Goal: Information Seeking & Learning: Learn about a topic

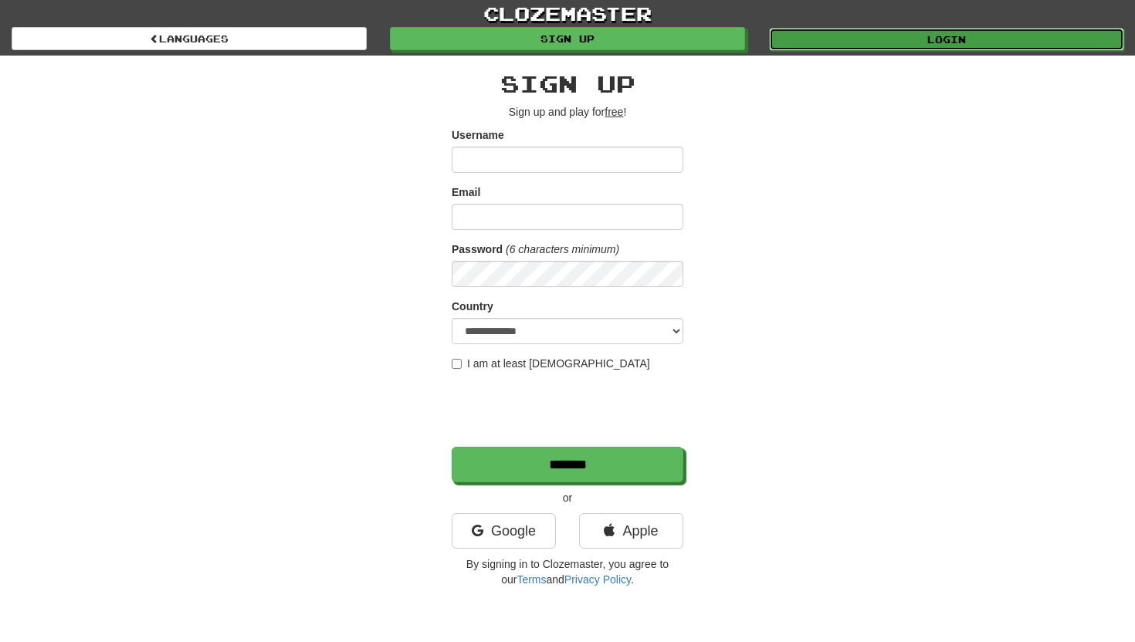
click at [879, 31] on link "Login" at bounding box center [946, 39] width 355 height 23
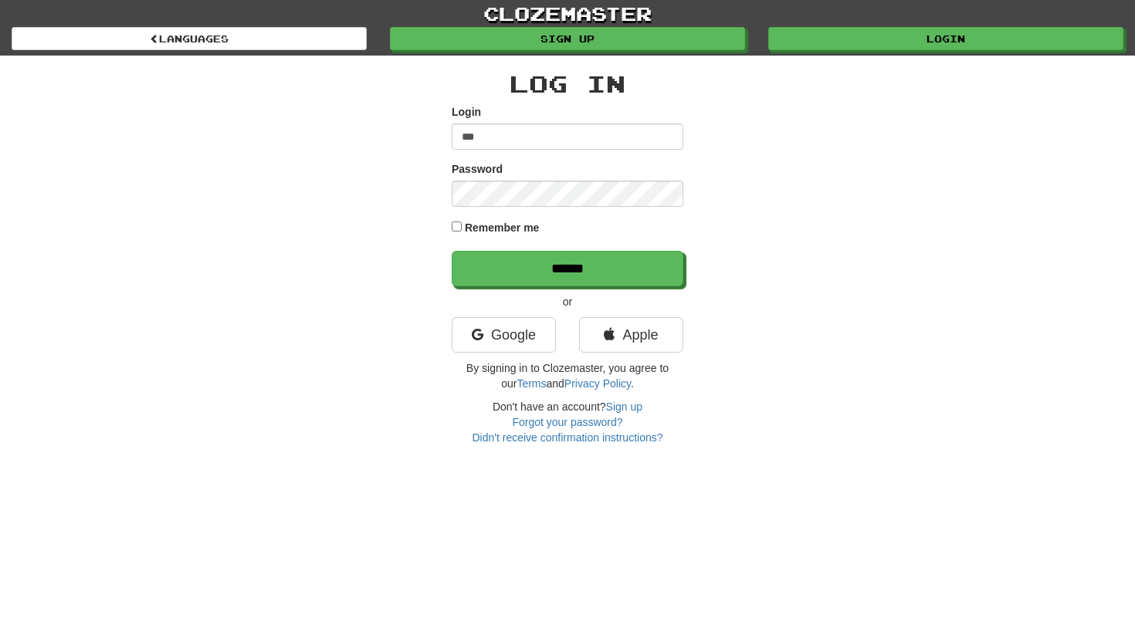
type input "**********"
click at [452, 251] on input "******" at bounding box center [568, 269] width 232 height 36
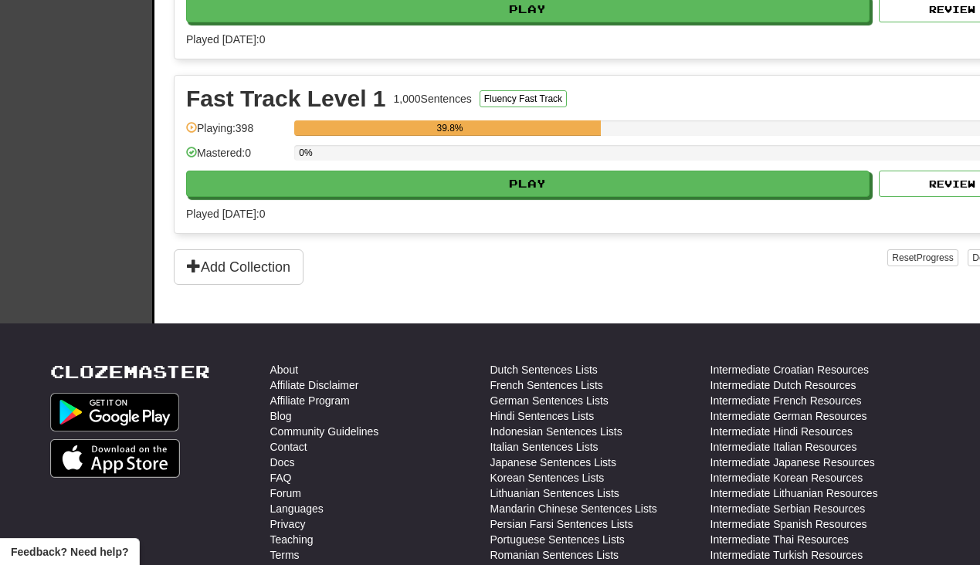
scroll to position [434, 0]
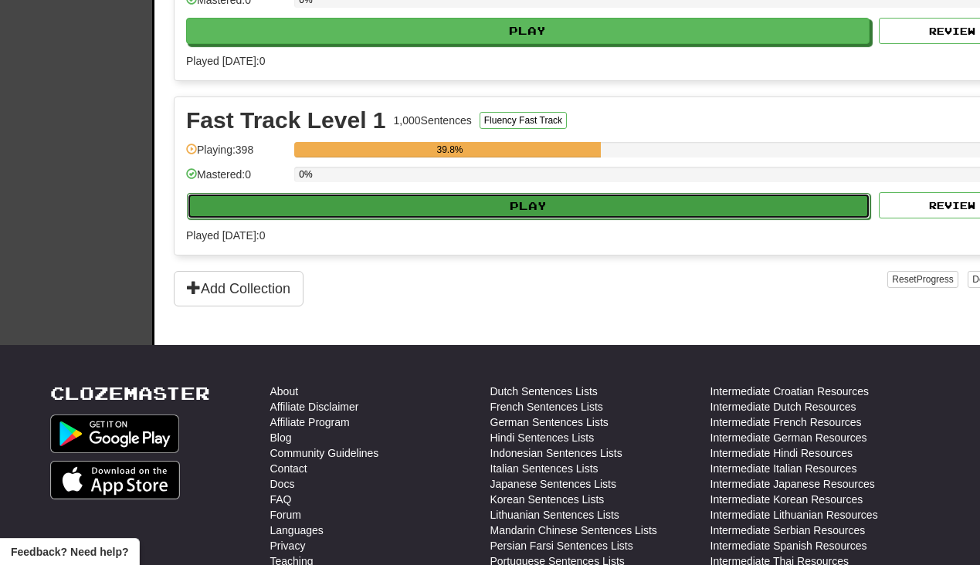
click at [520, 212] on button "Play" at bounding box center [528, 206] width 683 height 26
select select "**"
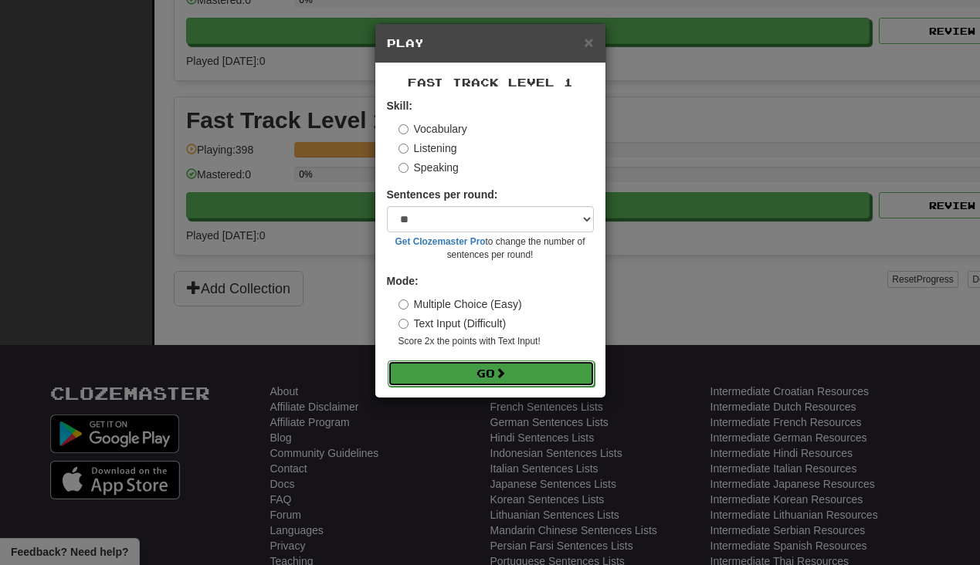
click at [473, 381] on button "Go" at bounding box center [491, 374] width 207 height 26
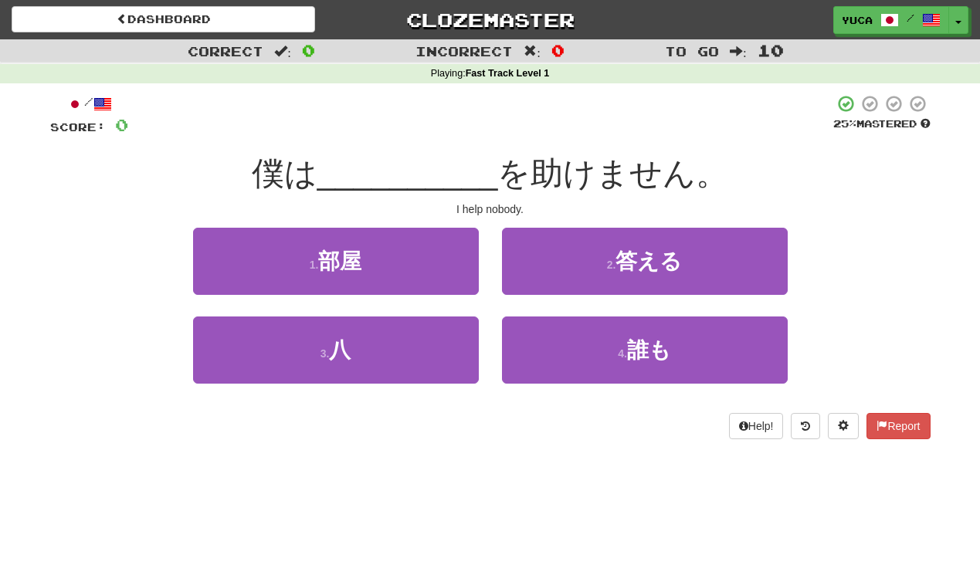
click at [380, 149] on div "/ Score: 0 25 % Mastered 僕は __________ を助けません。 I help nobody. 1 . 部屋 2 . 答える 3 …" at bounding box center [490, 266] width 880 height 345
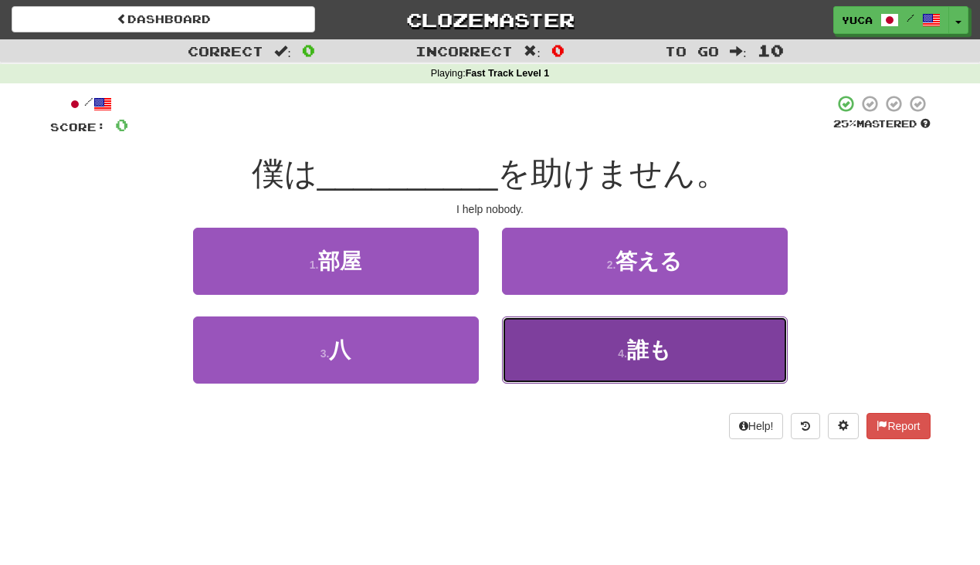
click at [644, 347] on span "誰も" at bounding box center [649, 350] width 44 height 24
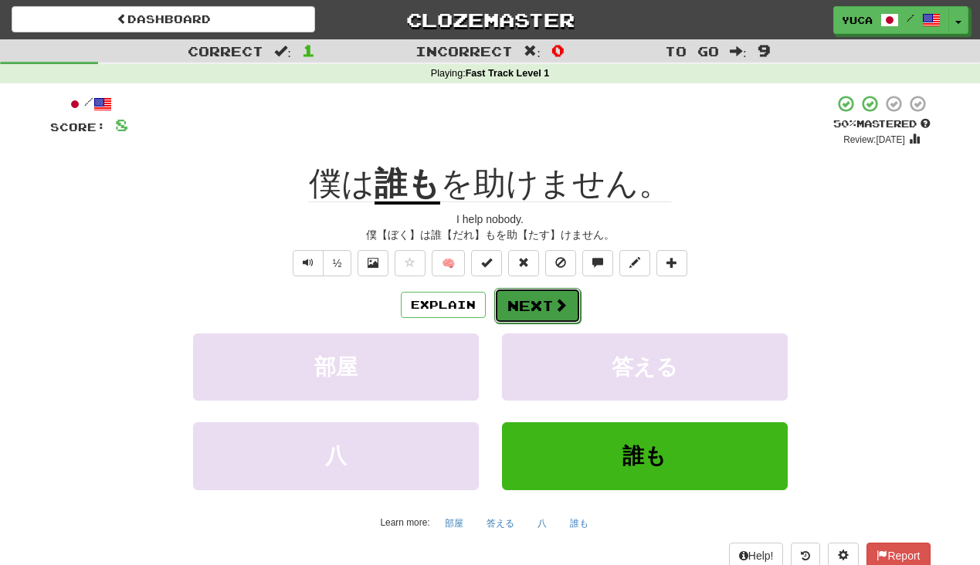
click at [561, 296] on button "Next" at bounding box center [537, 306] width 86 height 36
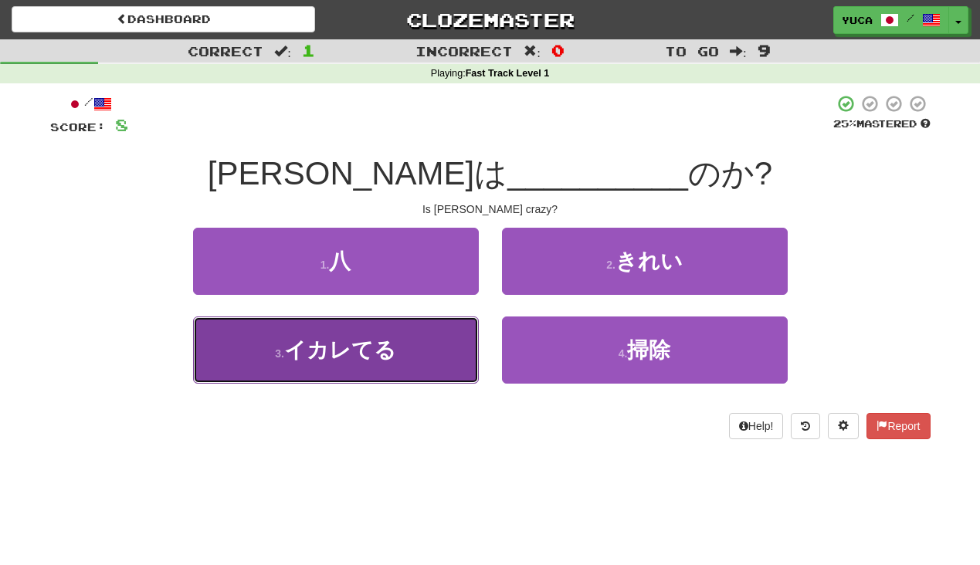
click at [395, 334] on button "3 . イカレてる" at bounding box center [336, 350] width 286 height 67
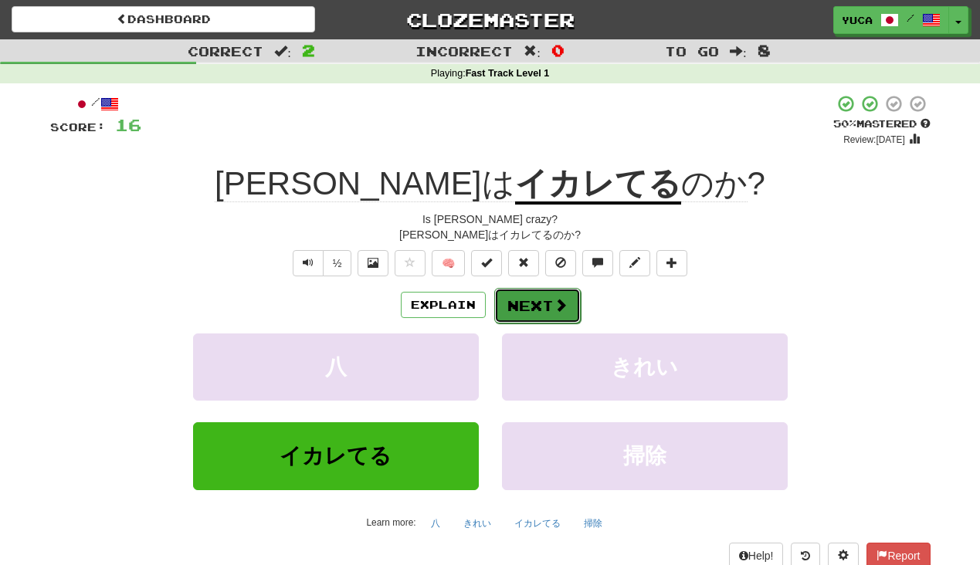
click at [550, 309] on button "Next" at bounding box center [537, 306] width 86 height 36
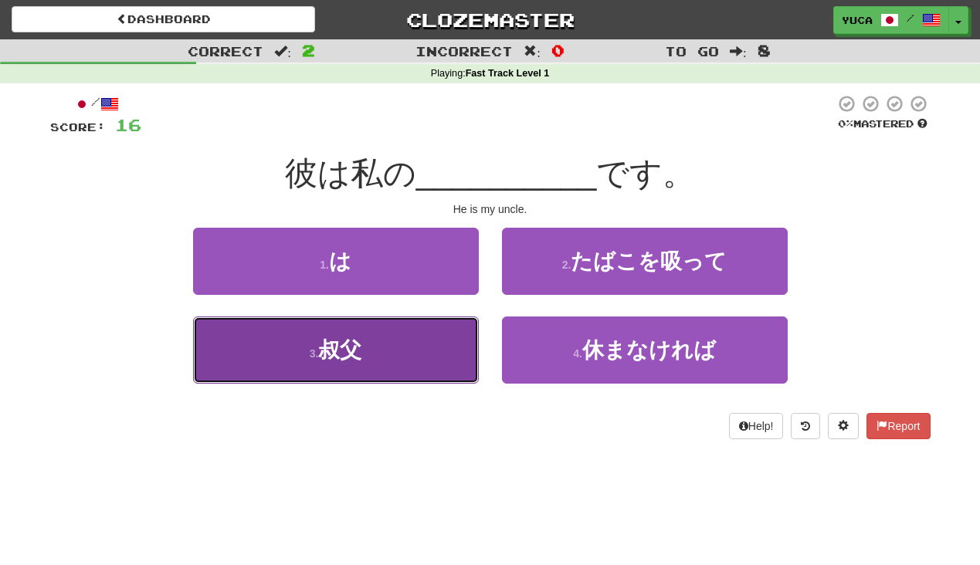
click at [330, 353] on span "叔父" at bounding box center [339, 350] width 43 height 24
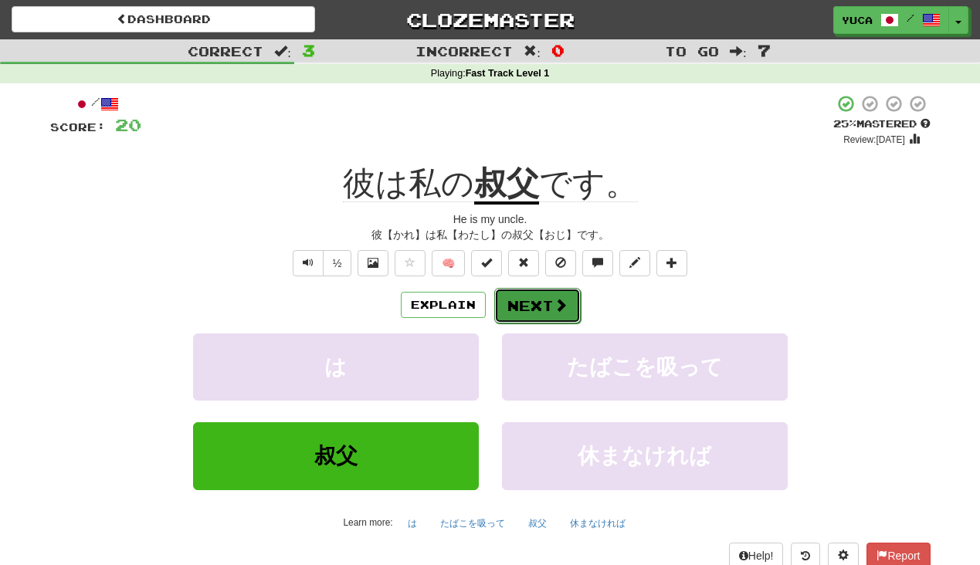
click at [544, 298] on button "Next" at bounding box center [537, 306] width 86 height 36
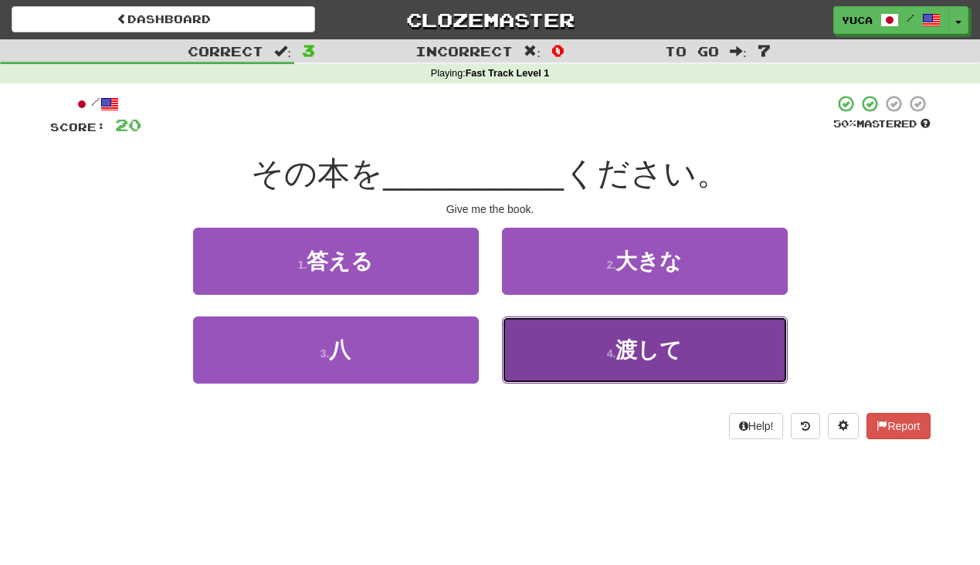
click at [626, 351] on span "渡して" at bounding box center [648, 350] width 66 height 24
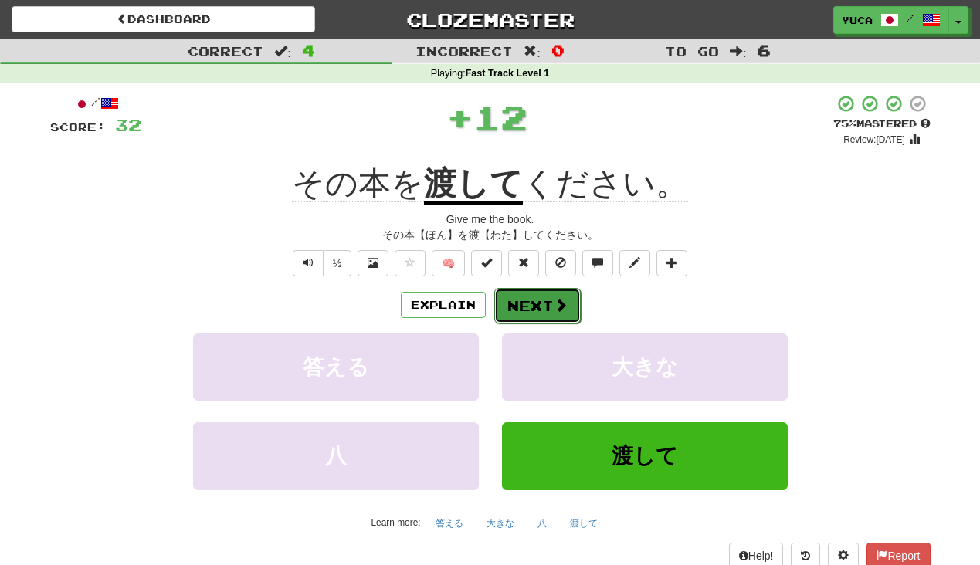
click at [548, 304] on button "Next" at bounding box center [537, 306] width 86 height 36
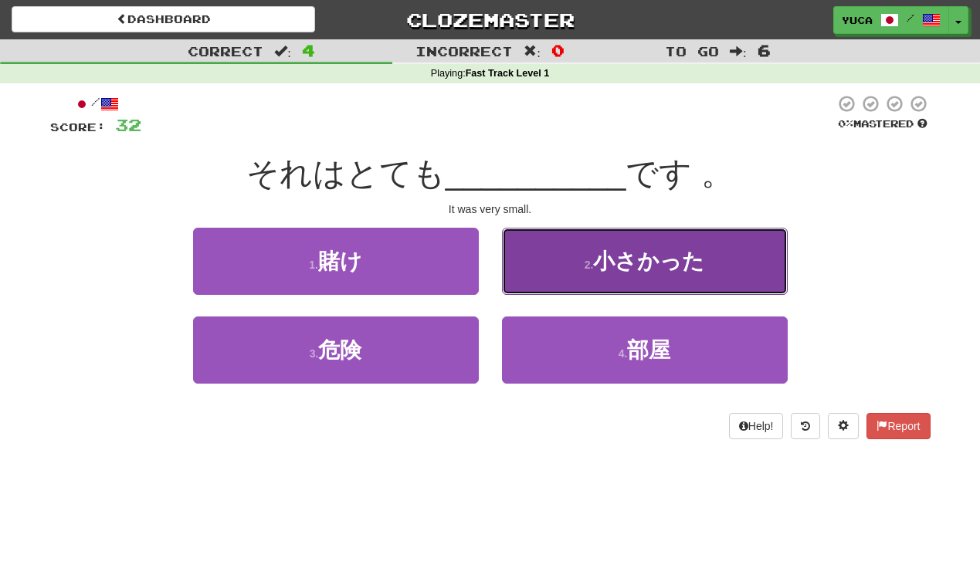
click at [618, 260] on span "小さかった" at bounding box center [648, 261] width 111 height 24
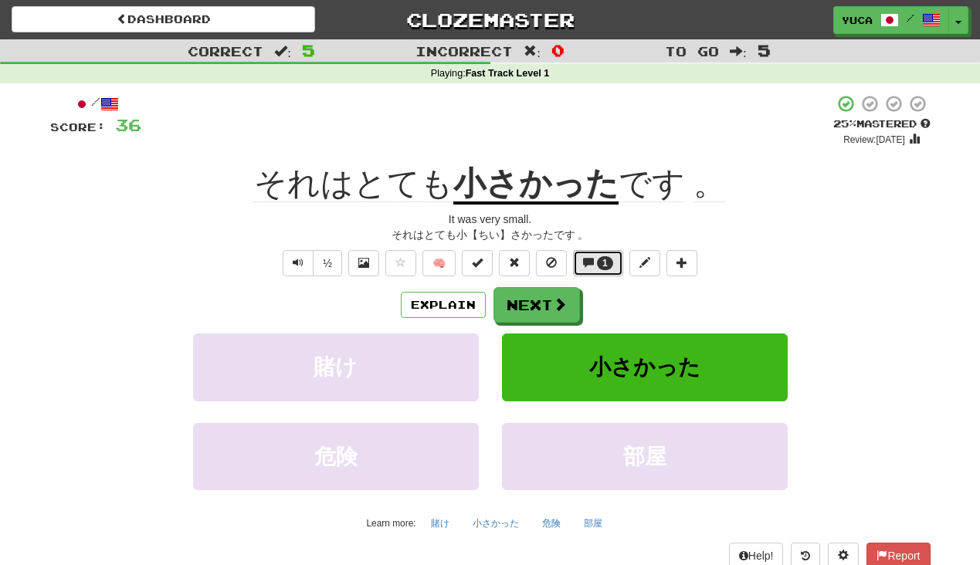
click at [610, 251] on button "1" at bounding box center [598, 263] width 50 height 26
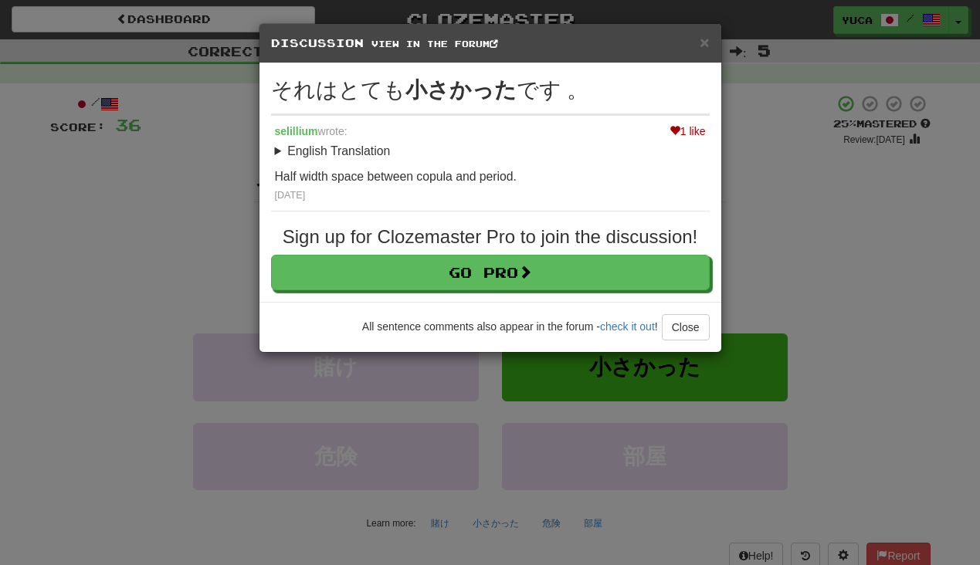
click at [147, 320] on div "× Discussion View in the forum それはとても 小さかった です 。 1 like selillium wrote: Englis…" at bounding box center [490, 282] width 980 height 565
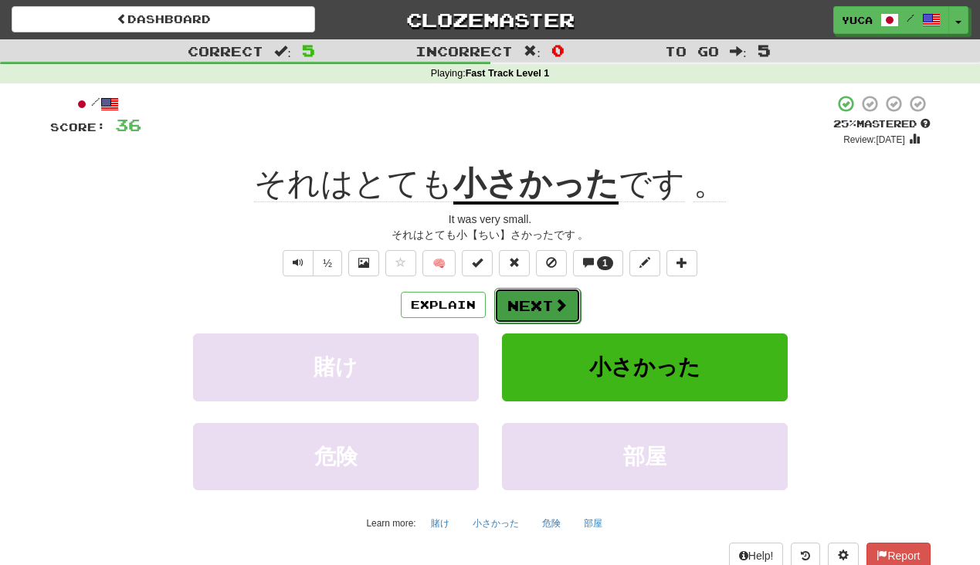
click at [514, 308] on button "Next" at bounding box center [537, 306] width 86 height 36
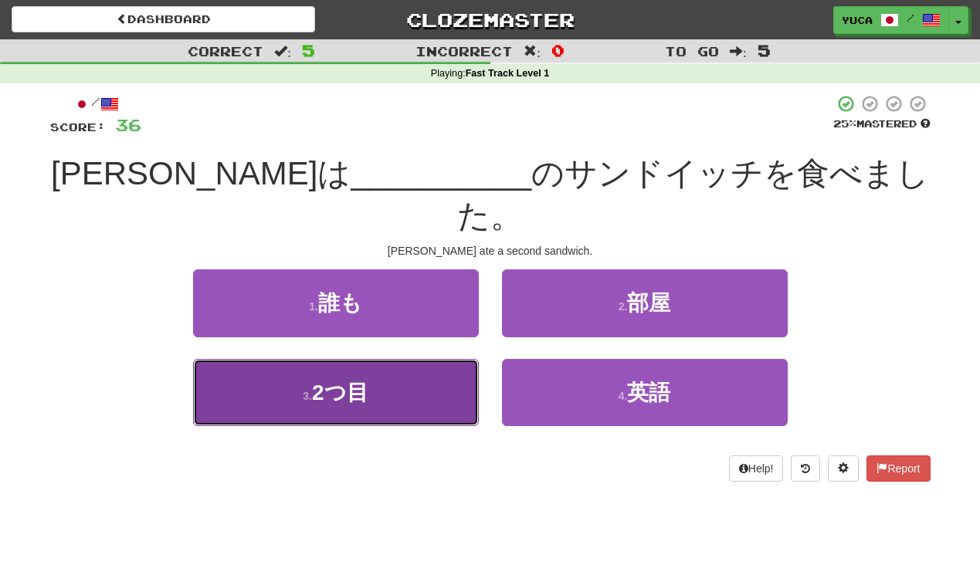
click at [317, 381] on span "2つ目" at bounding box center [340, 393] width 56 height 24
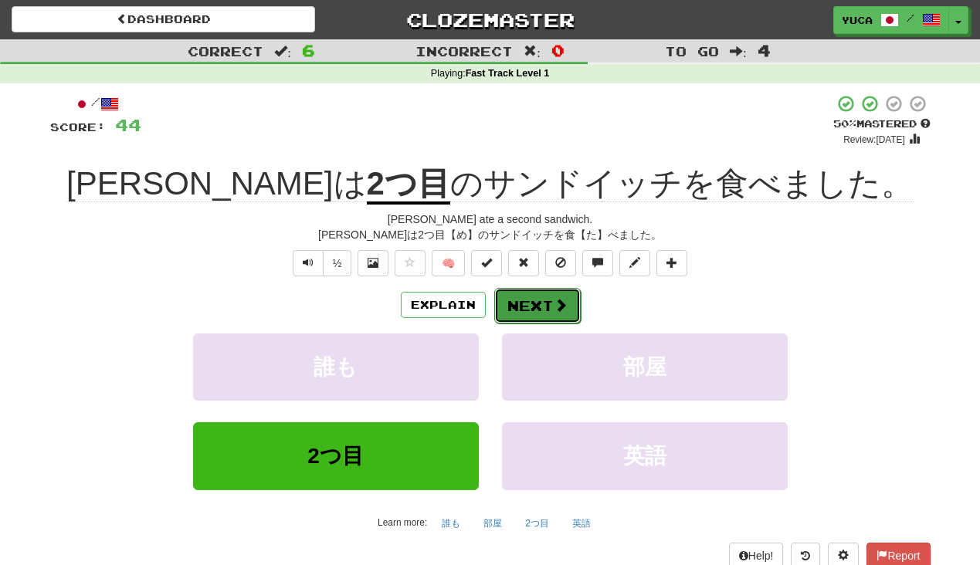
click at [543, 299] on button "Next" at bounding box center [537, 306] width 86 height 36
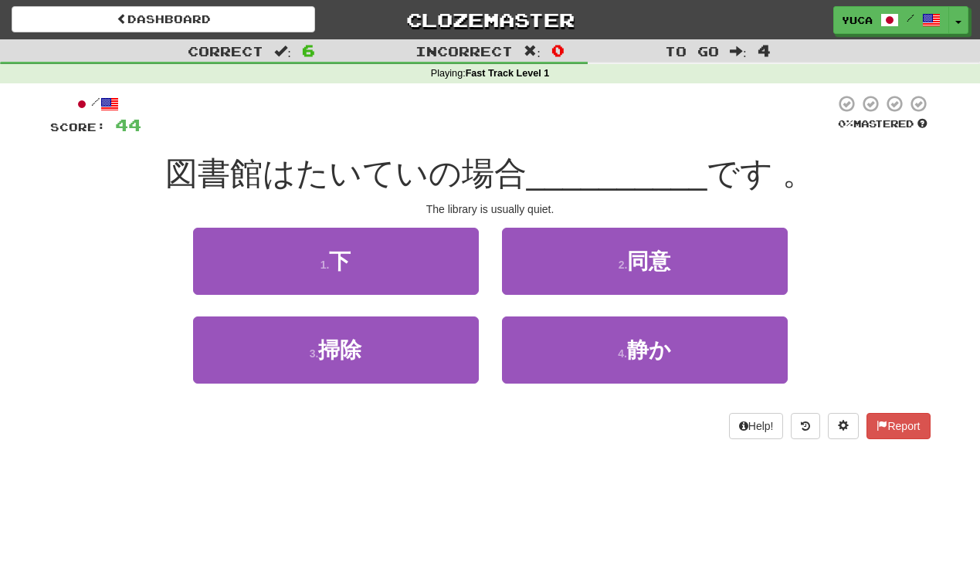
click at [140, 239] on div "1 . 下 2 . 同意" at bounding box center [490, 272] width 927 height 89
click at [575, 161] on span "__________" at bounding box center [617, 173] width 181 height 36
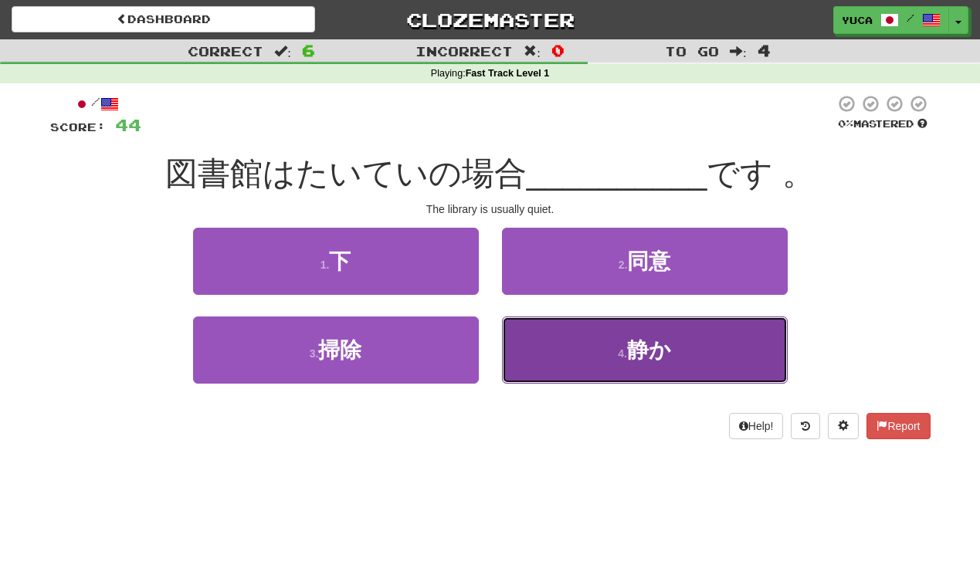
click at [639, 348] on span "静か" at bounding box center [649, 350] width 44 height 24
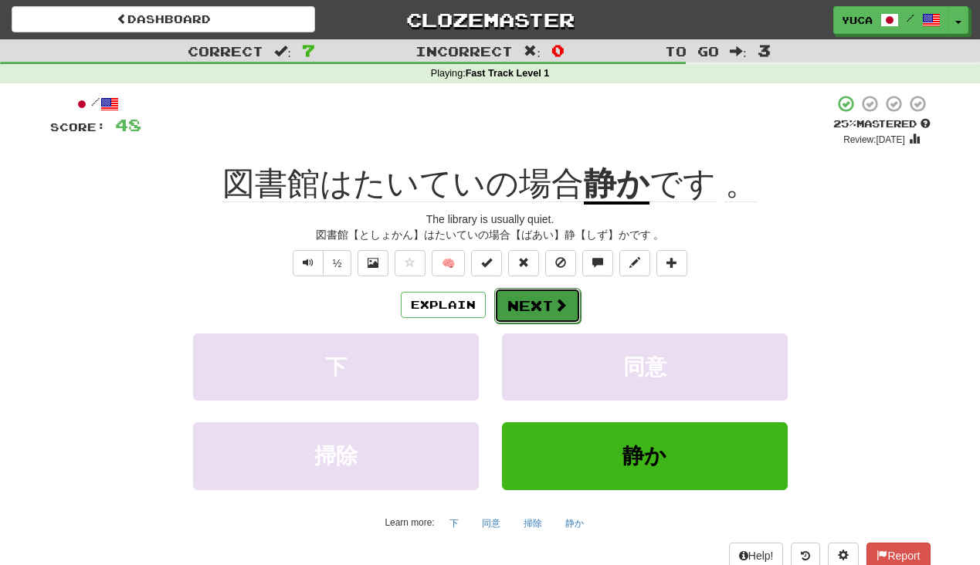
click at [561, 303] on span at bounding box center [561, 305] width 14 height 14
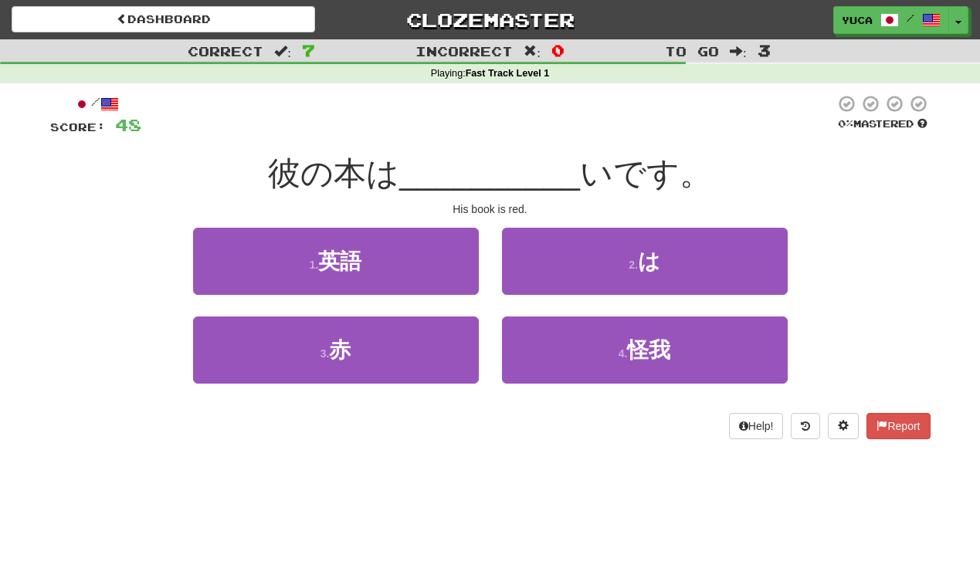
click at [425, 141] on div "/ Score: 48 0 % Mastered 彼の本は __________ いです。 His book is red. 1 . 英語 2 . は 3 .…" at bounding box center [490, 266] width 880 height 345
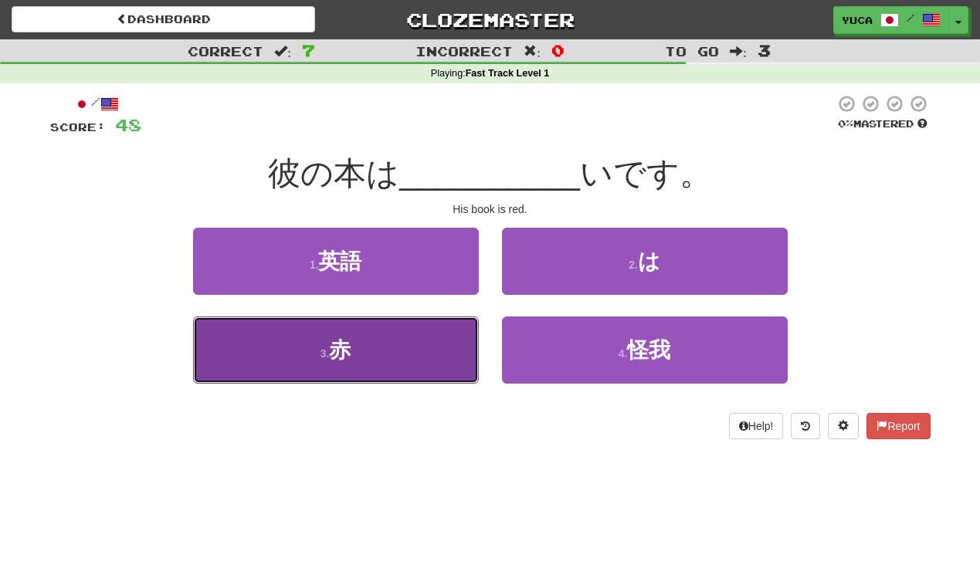
click at [375, 351] on button "3 . 赤" at bounding box center [336, 350] width 286 height 67
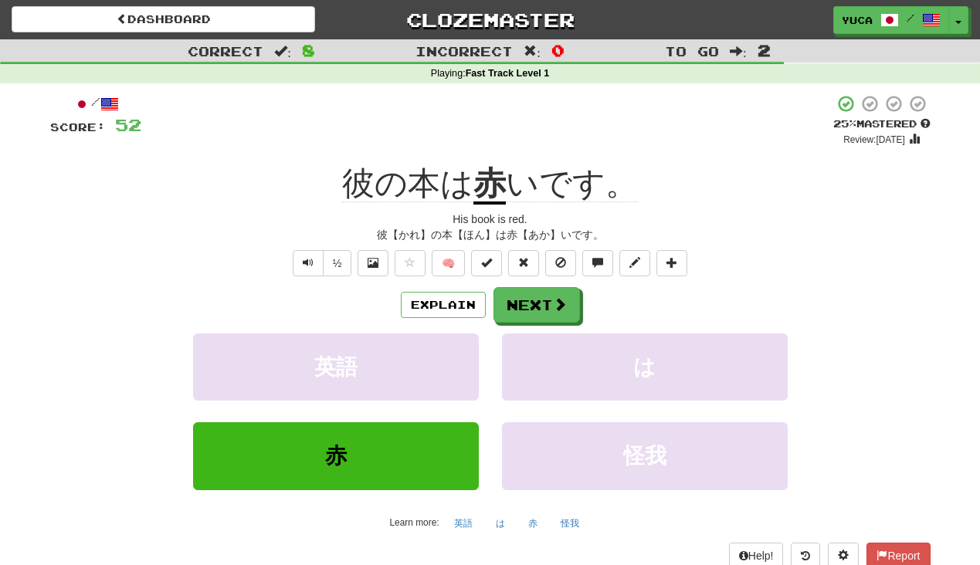
click at [586, 308] on div "Explain Next" at bounding box center [490, 305] width 880 height 36
click at [545, 308] on button "Next" at bounding box center [537, 306] width 86 height 36
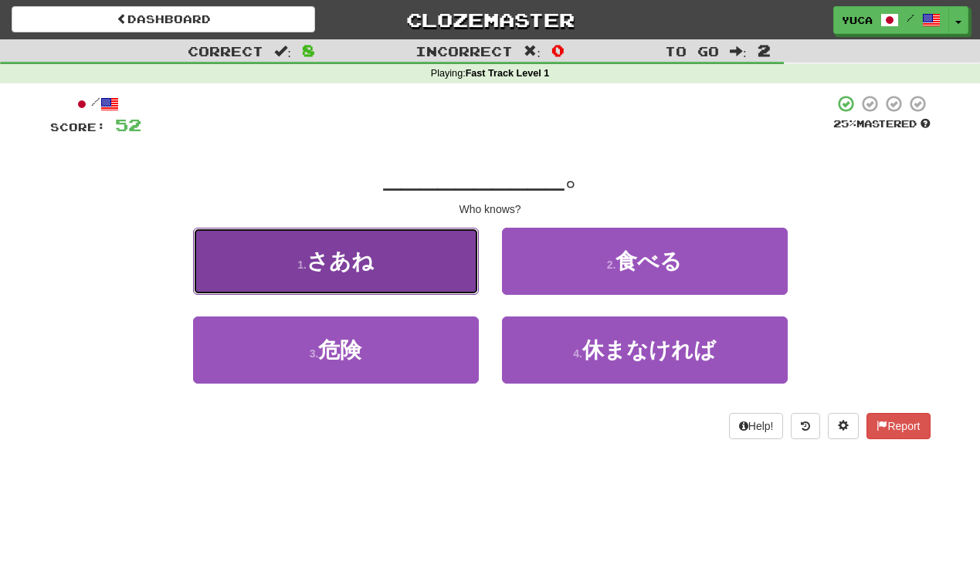
click at [334, 266] on span "さあね" at bounding box center [340, 261] width 67 height 24
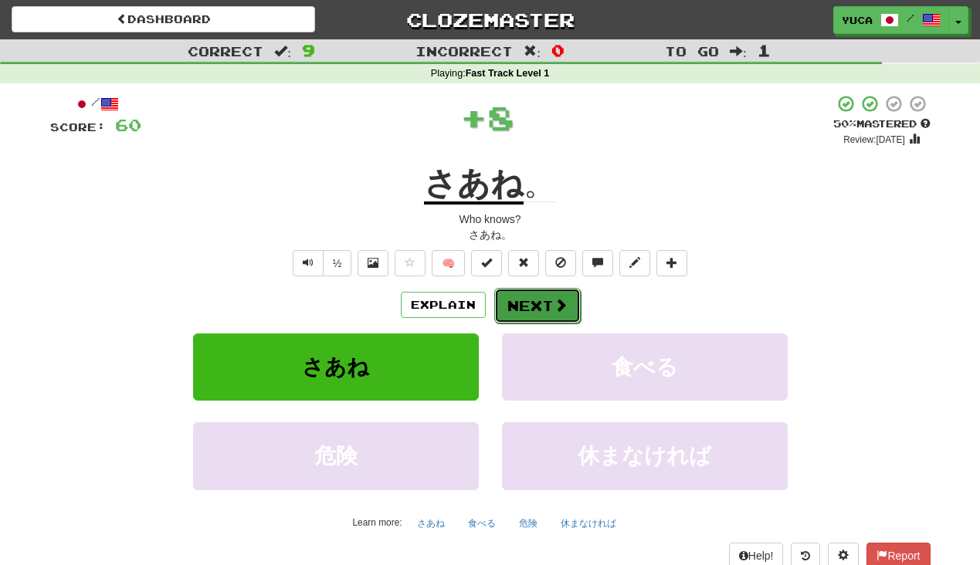
click at [557, 311] on span at bounding box center [561, 305] width 14 height 14
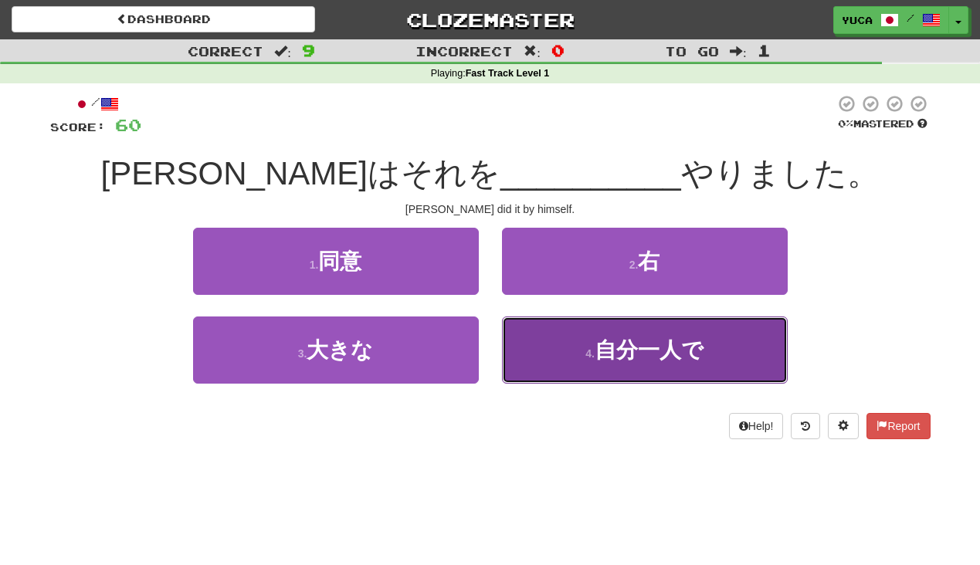
click at [607, 347] on span "自分一人で" at bounding box center [649, 350] width 109 height 24
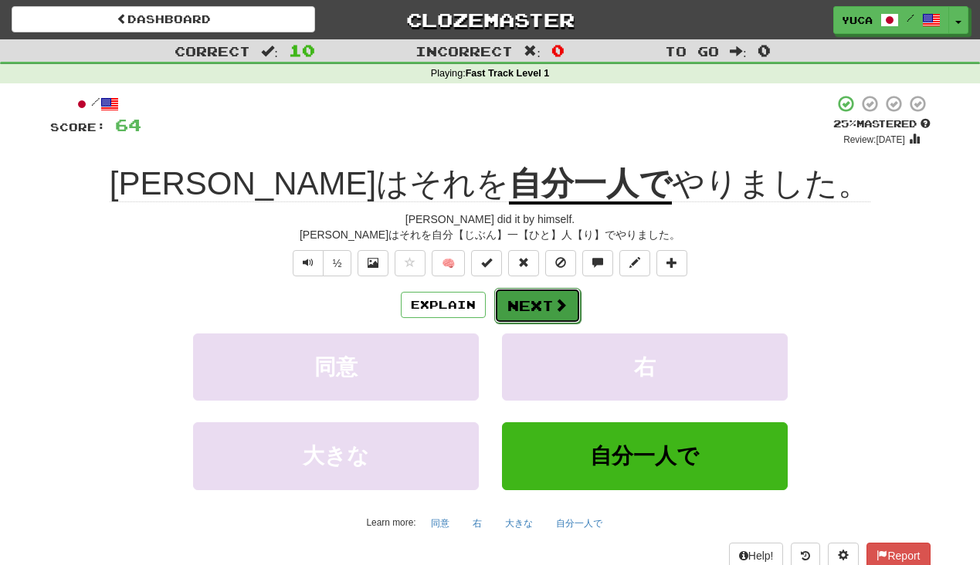
click at [535, 300] on button "Next" at bounding box center [537, 306] width 86 height 36
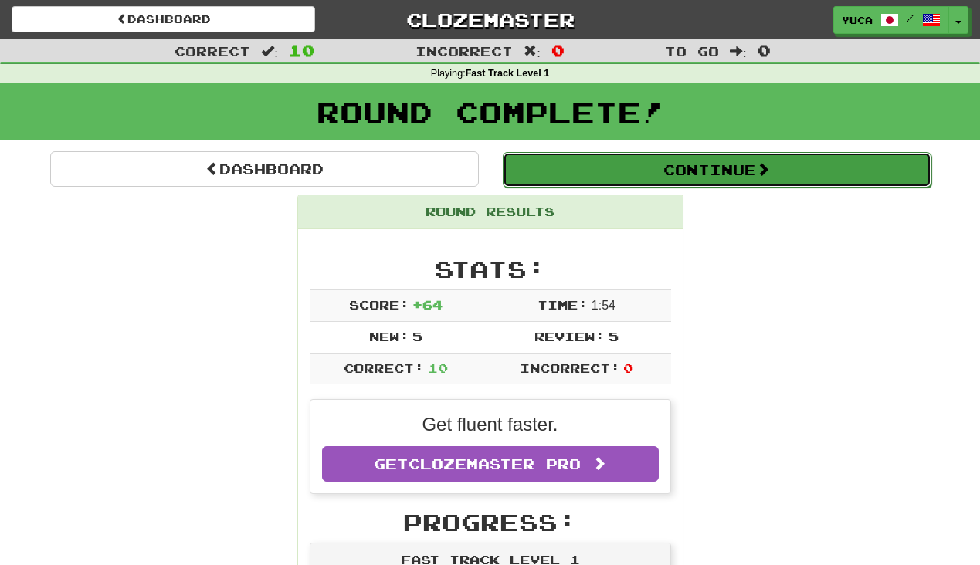
click at [723, 168] on button "Continue" at bounding box center [717, 170] width 429 height 36
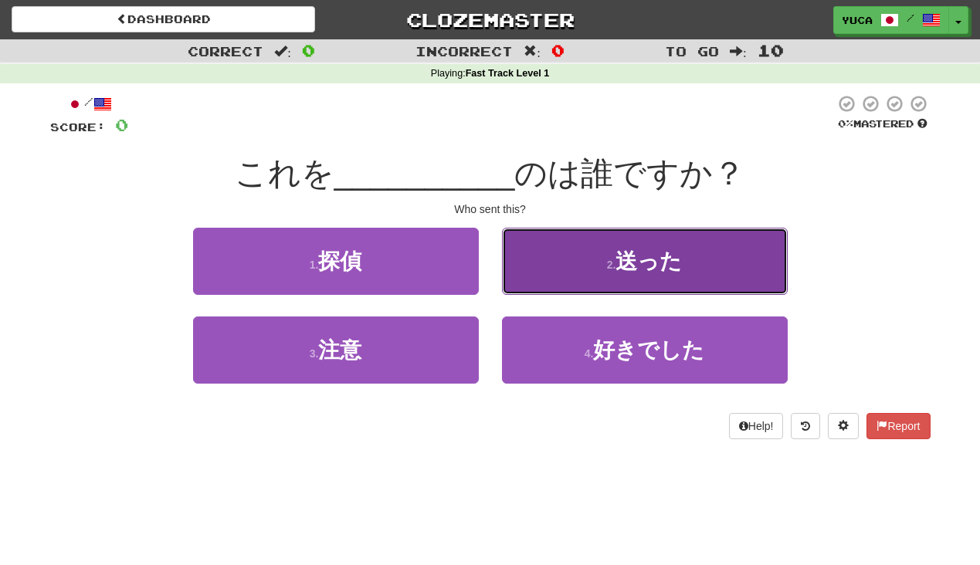
click at [629, 260] on span "送った" at bounding box center [648, 261] width 66 height 24
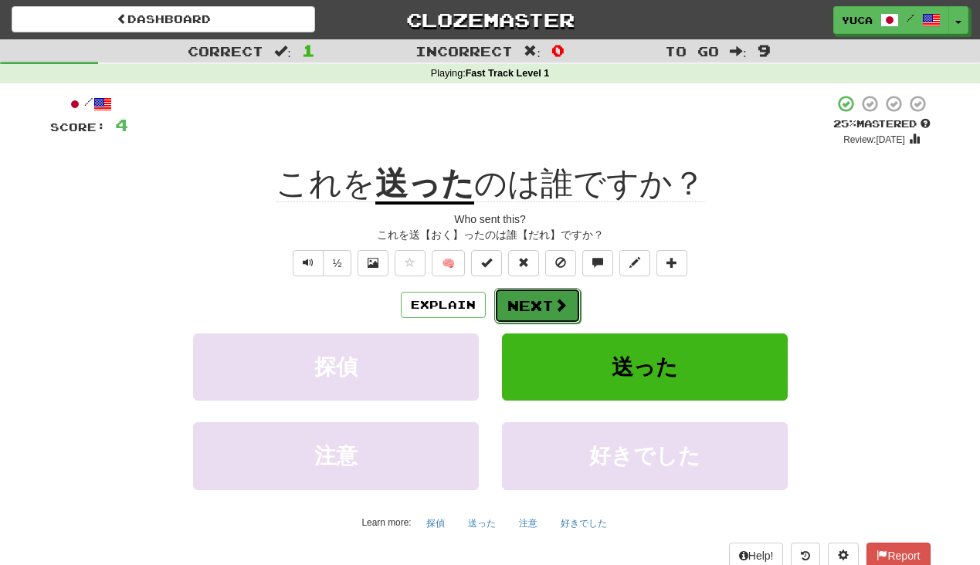
click at [555, 303] on span at bounding box center [561, 305] width 14 height 14
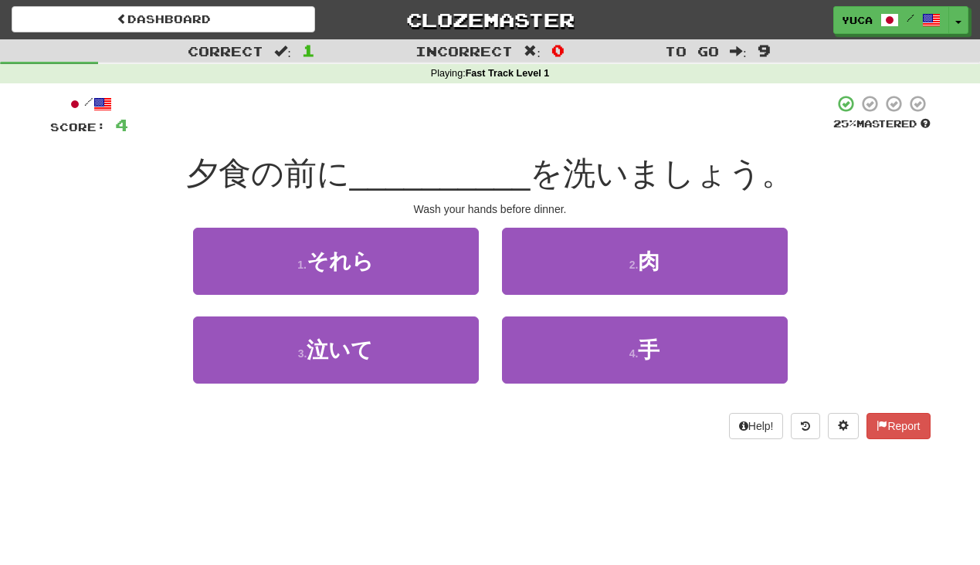
click at [198, 193] on div "夕食の前に __________ を洗いましょう。" at bounding box center [490, 174] width 880 height 42
click at [425, 131] on div at bounding box center [480, 115] width 705 height 42
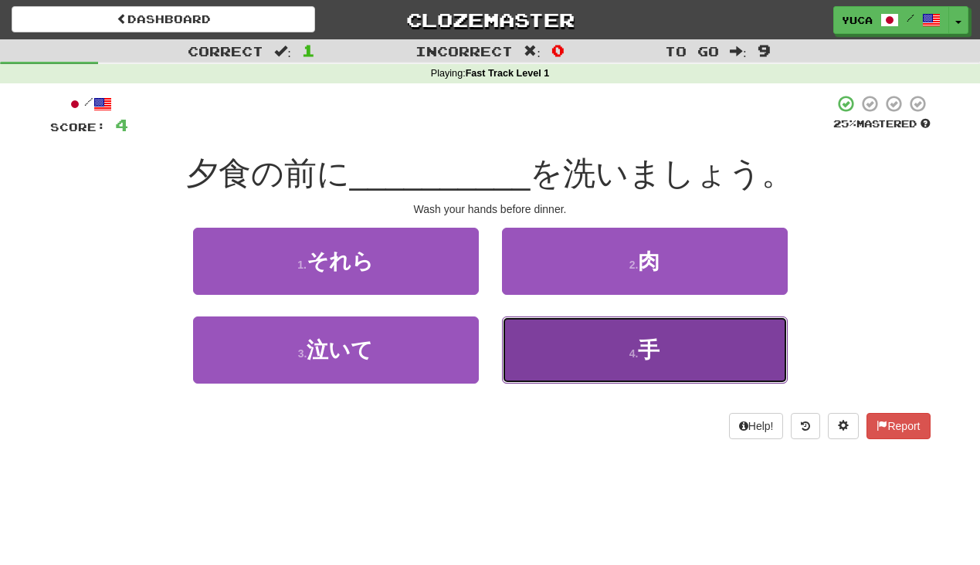
click at [651, 351] on span "手" at bounding box center [649, 350] width 22 height 24
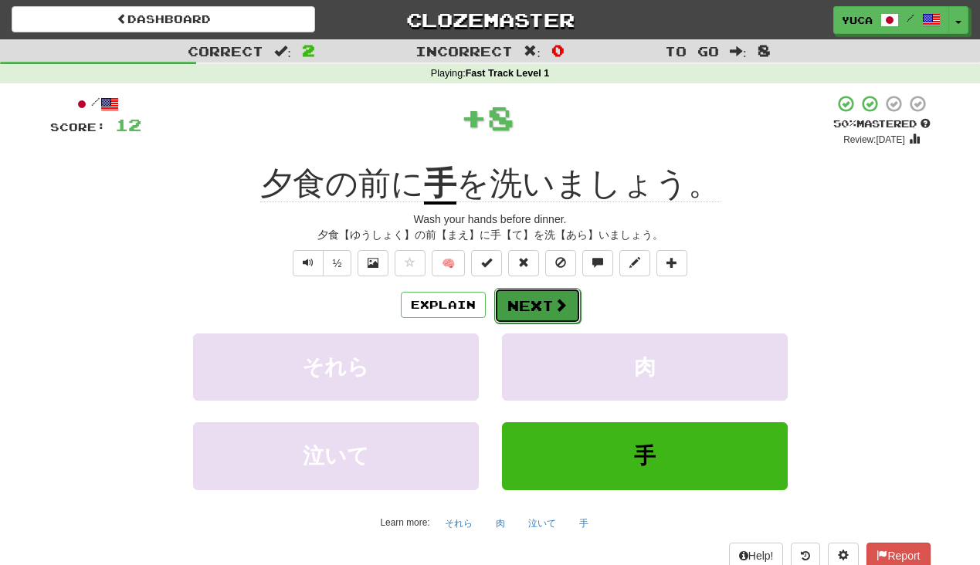
click at [558, 305] on span at bounding box center [561, 305] width 14 height 14
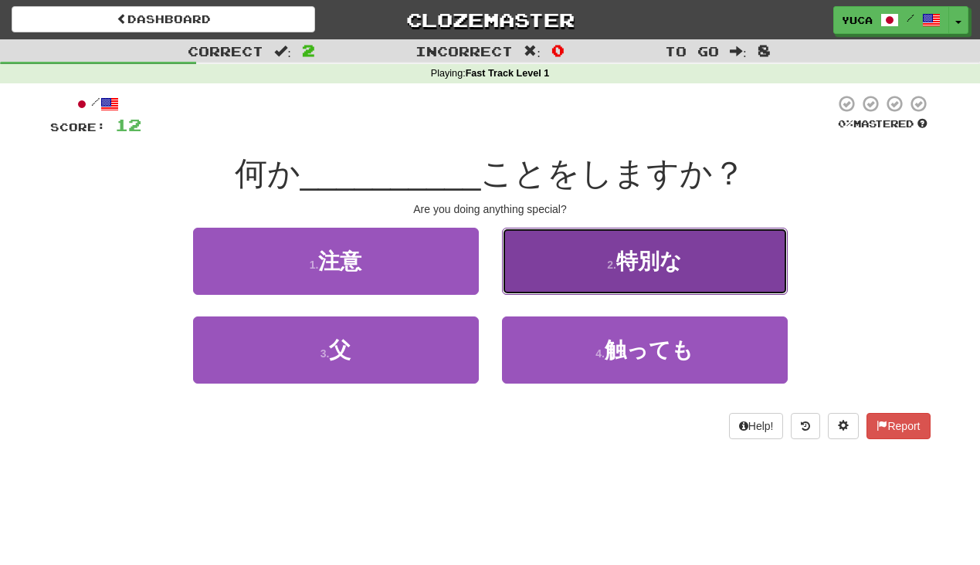
click at [671, 256] on span "特別な" at bounding box center [649, 261] width 66 height 24
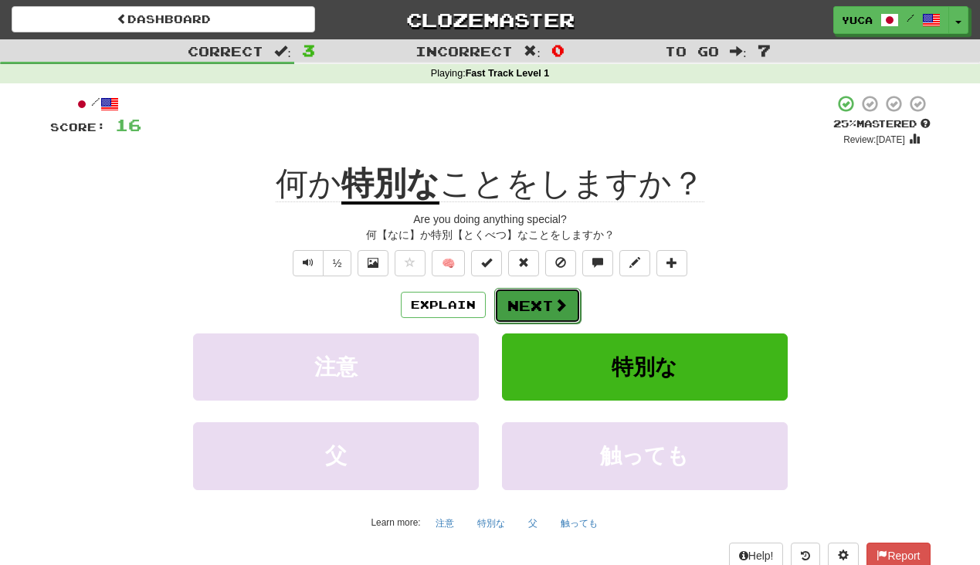
click at [531, 300] on button "Next" at bounding box center [537, 306] width 86 height 36
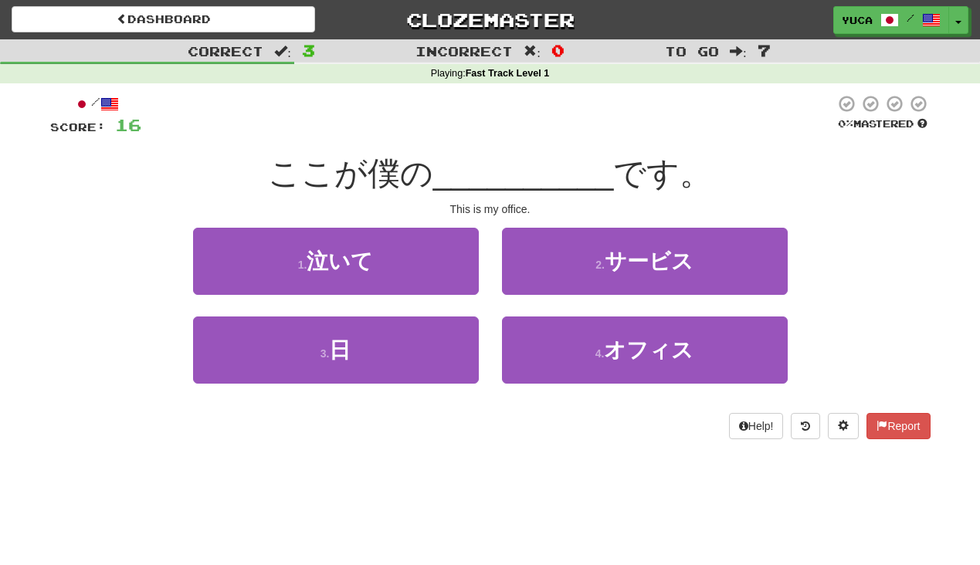
click at [476, 158] on span "__________" at bounding box center [523, 173] width 181 height 36
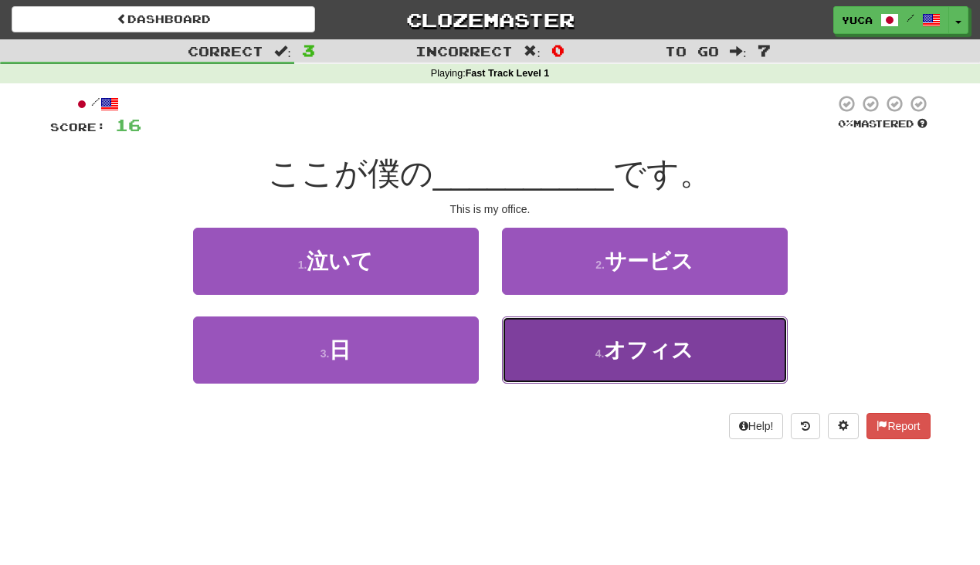
click at [620, 354] on span "オフィス" at bounding box center [649, 350] width 90 height 24
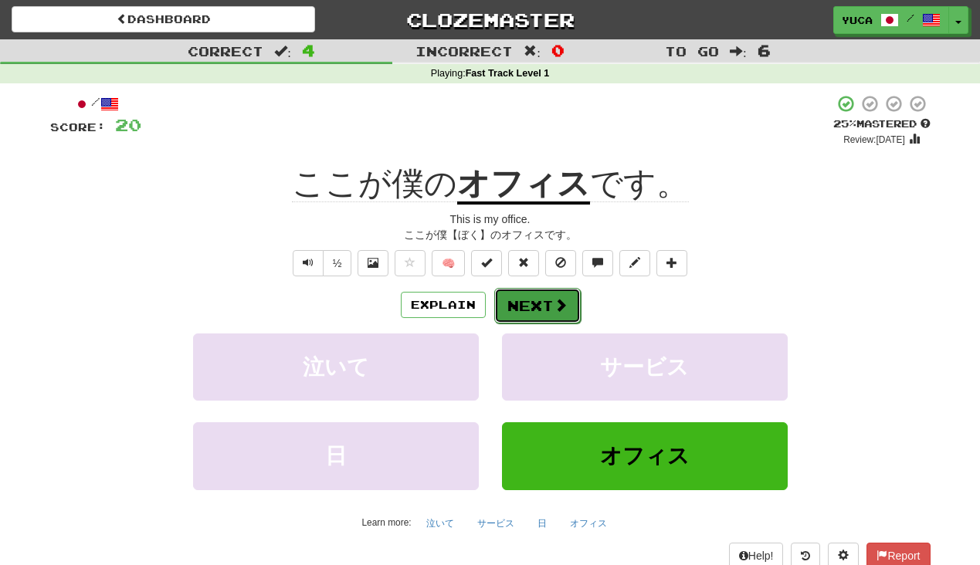
click at [558, 295] on button "Next" at bounding box center [537, 306] width 86 height 36
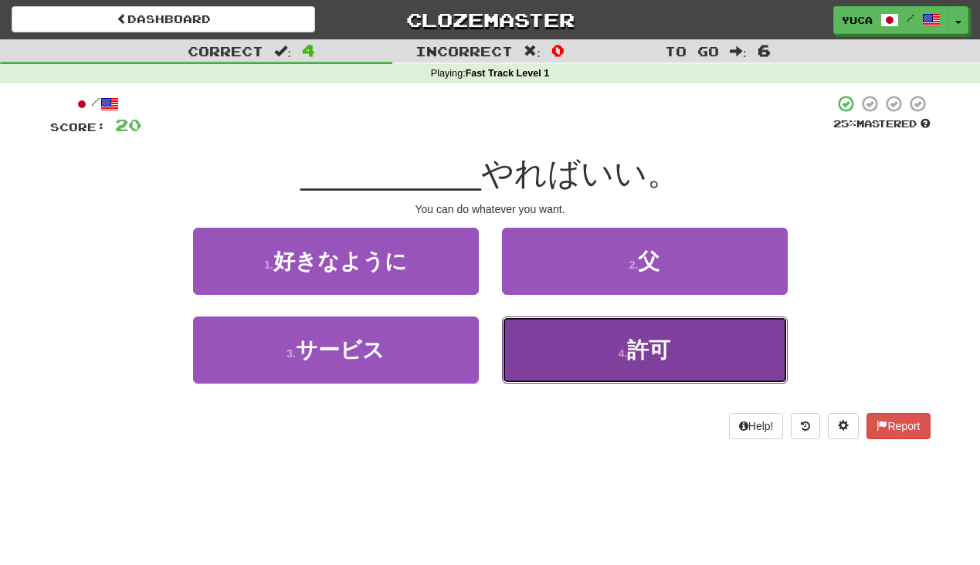
click at [642, 345] on span "許可" at bounding box center [648, 350] width 43 height 24
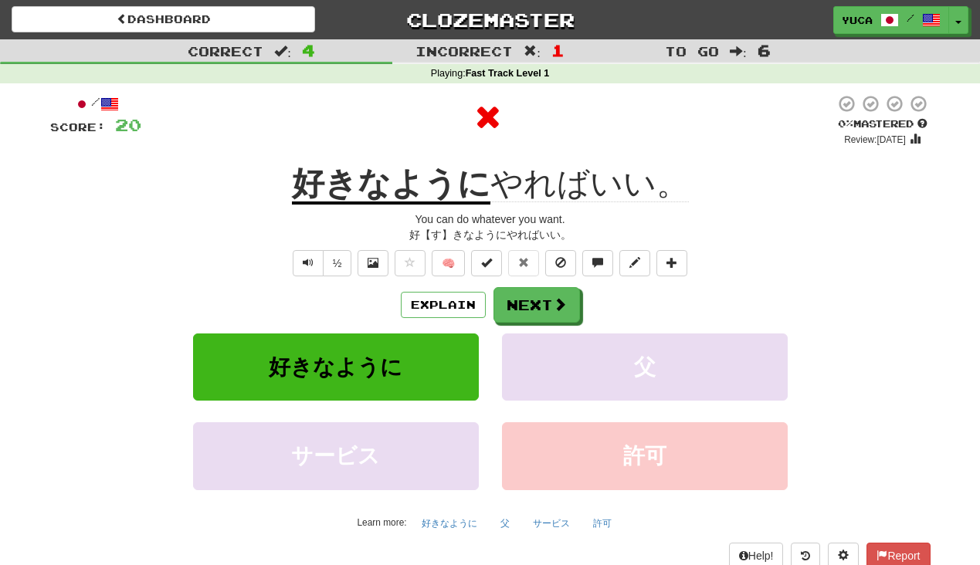
click at [268, 256] on div "½ 🧠" at bounding box center [490, 263] width 880 height 26
click at [555, 316] on button "Next" at bounding box center [537, 306] width 86 height 36
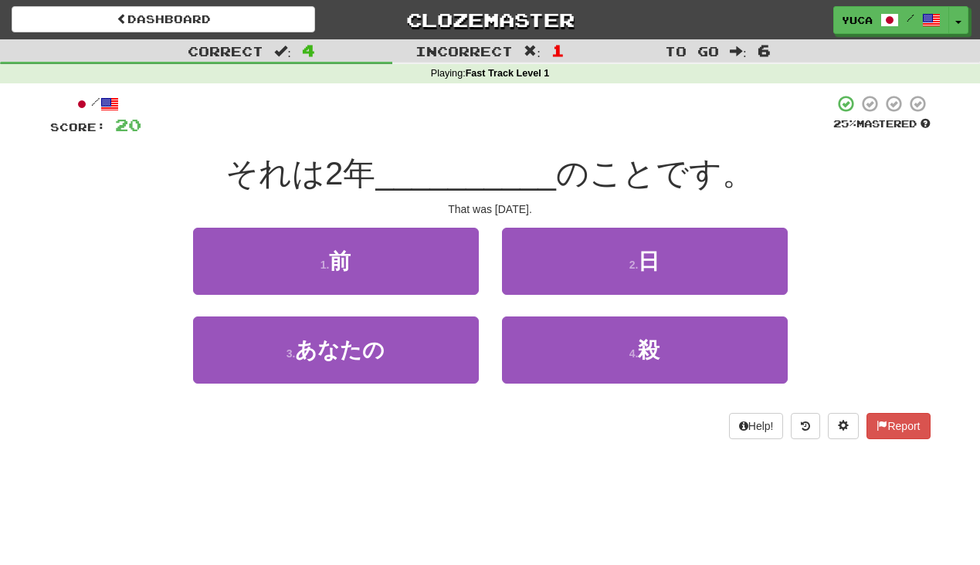
click at [451, 150] on div "/ Score: 20 25 % Mastered それは2年 __________ のことです。 That was two years ago. 1 . 前…" at bounding box center [490, 266] width 880 height 345
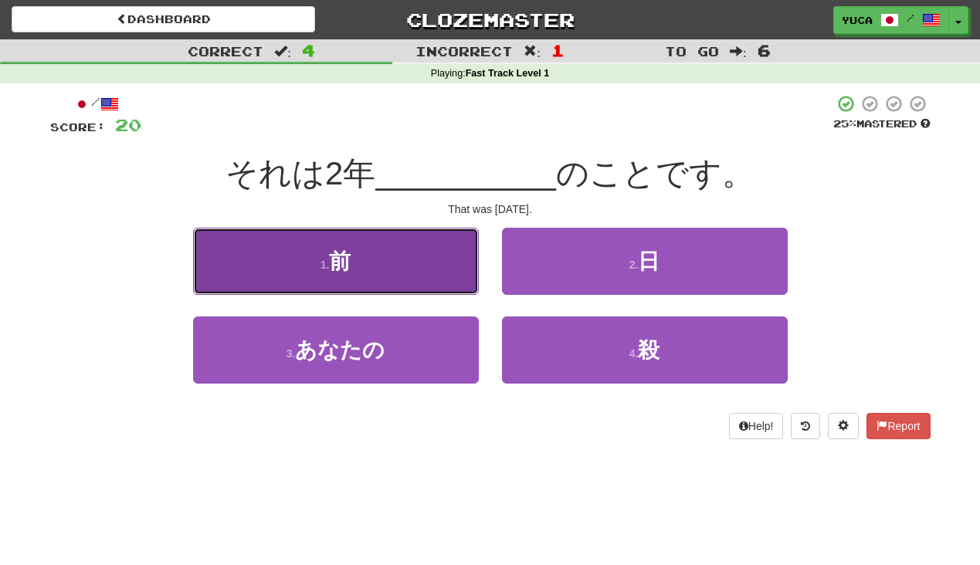
click at [318, 253] on button "1 . 前" at bounding box center [336, 261] width 286 height 67
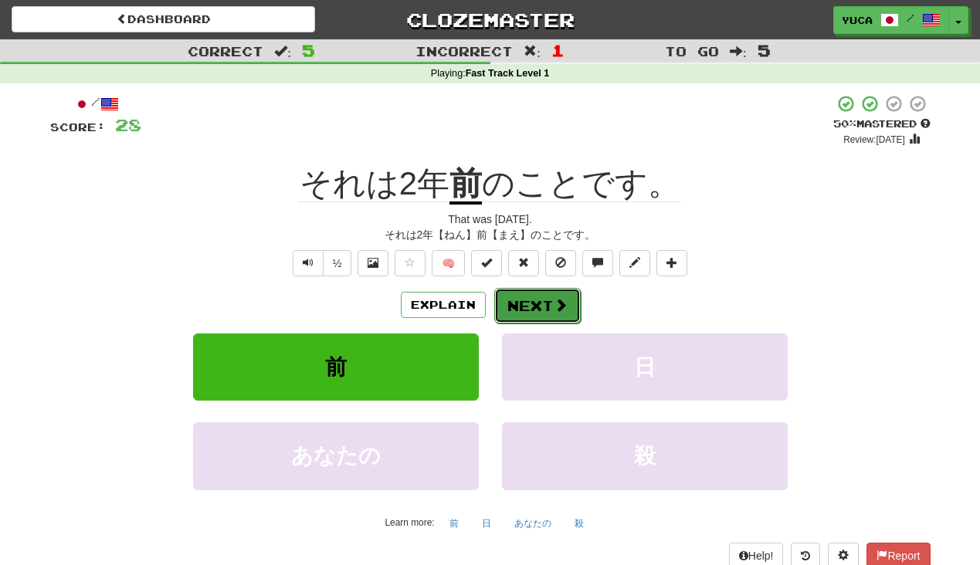
click at [544, 303] on button "Next" at bounding box center [537, 306] width 86 height 36
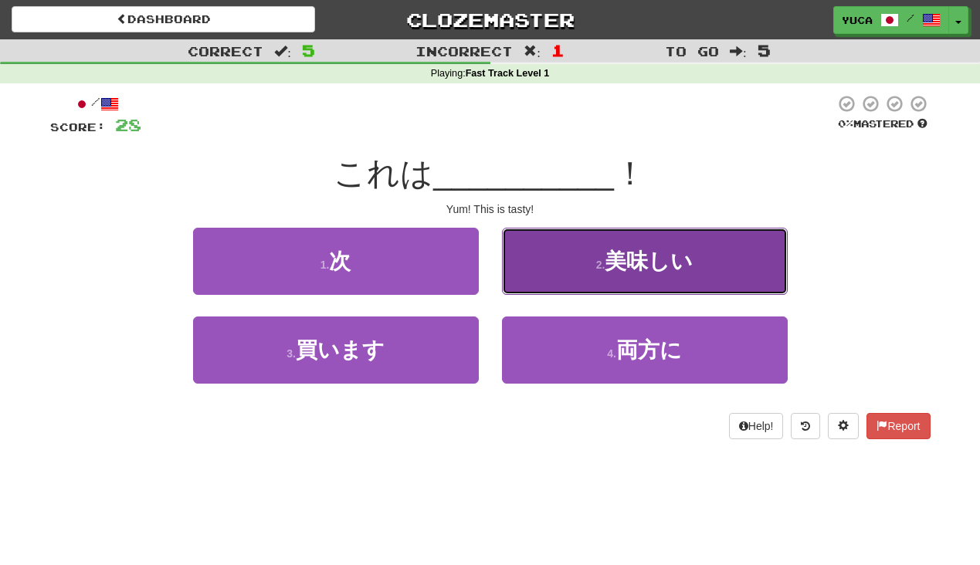
click at [627, 259] on span "美味しい" at bounding box center [649, 261] width 88 height 24
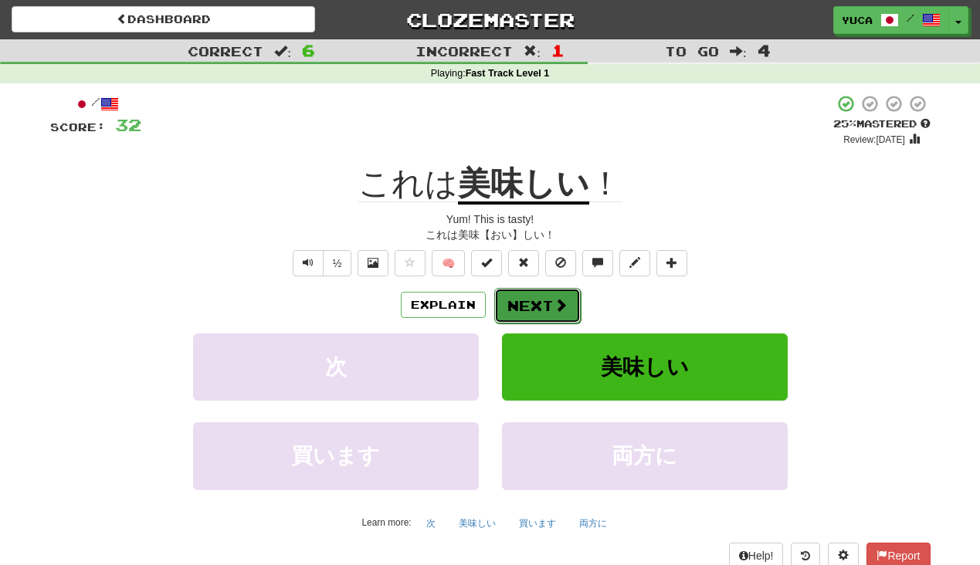
click at [562, 306] on span at bounding box center [561, 305] width 14 height 14
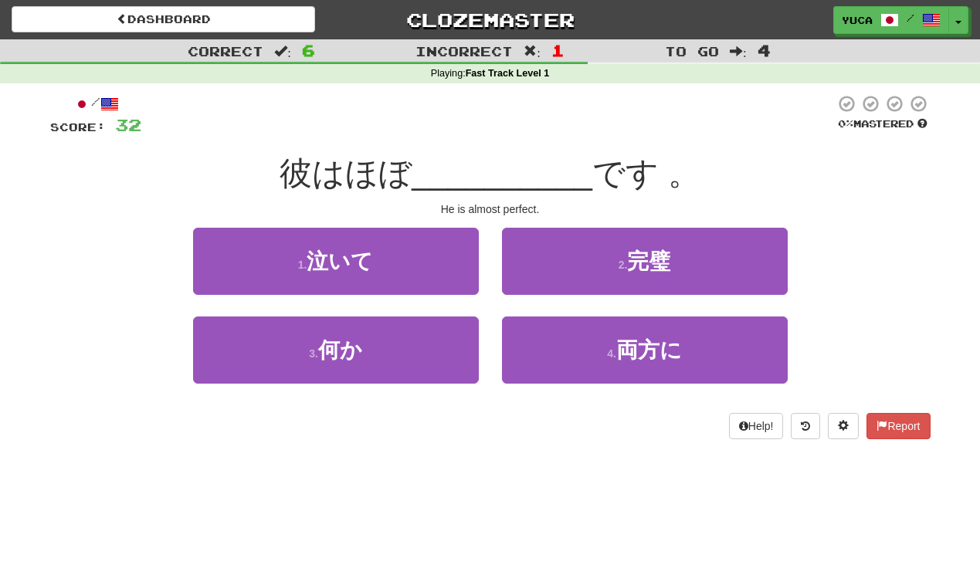
click at [476, 153] on div "彼はほぼ __________ です 。" at bounding box center [490, 174] width 880 height 42
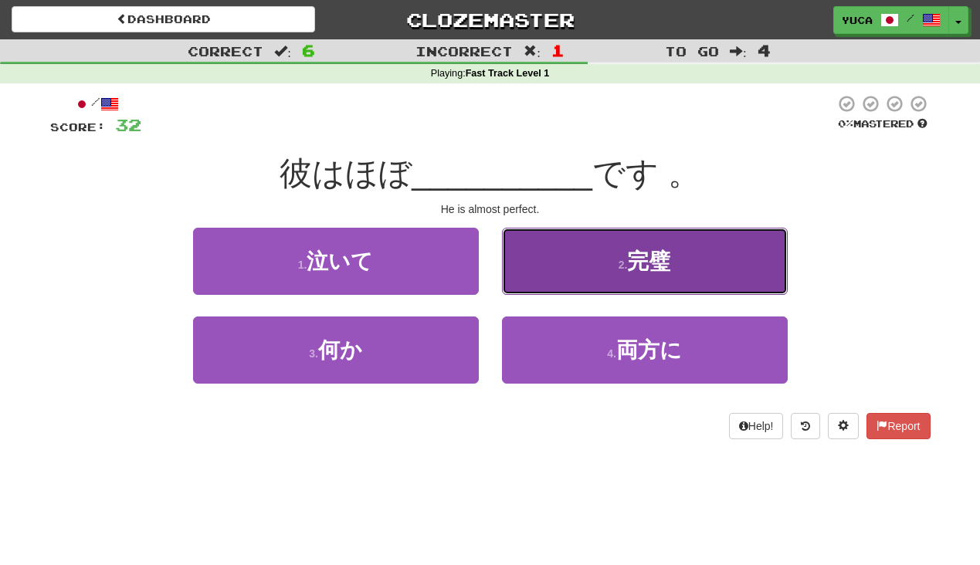
click at [642, 262] on span "完璧" at bounding box center [648, 261] width 43 height 24
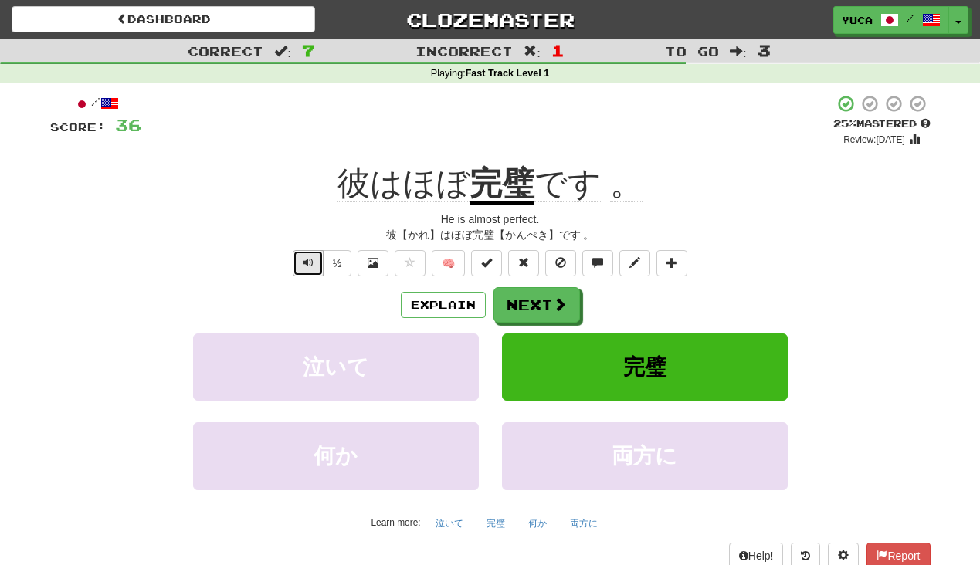
click at [311, 262] on span "Text-to-speech controls" at bounding box center [308, 262] width 11 height 11
click at [557, 308] on span at bounding box center [561, 305] width 14 height 14
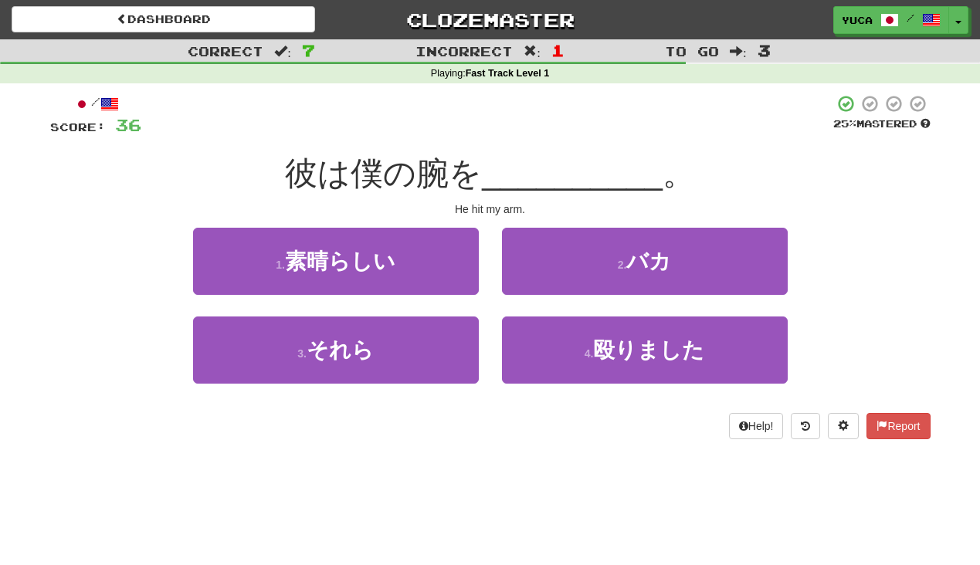
click at [521, 164] on span "__________" at bounding box center [572, 173] width 181 height 36
click at [524, 159] on span "__________" at bounding box center [572, 173] width 181 height 36
click at [528, 151] on div "/ Score: 36 25 % Mastered 彼は僕の腕を __________ 。 He hit my arm. 1 . 素晴らしい 2 . バカ 3…" at bounding box center [490, 266] width 880 height 345
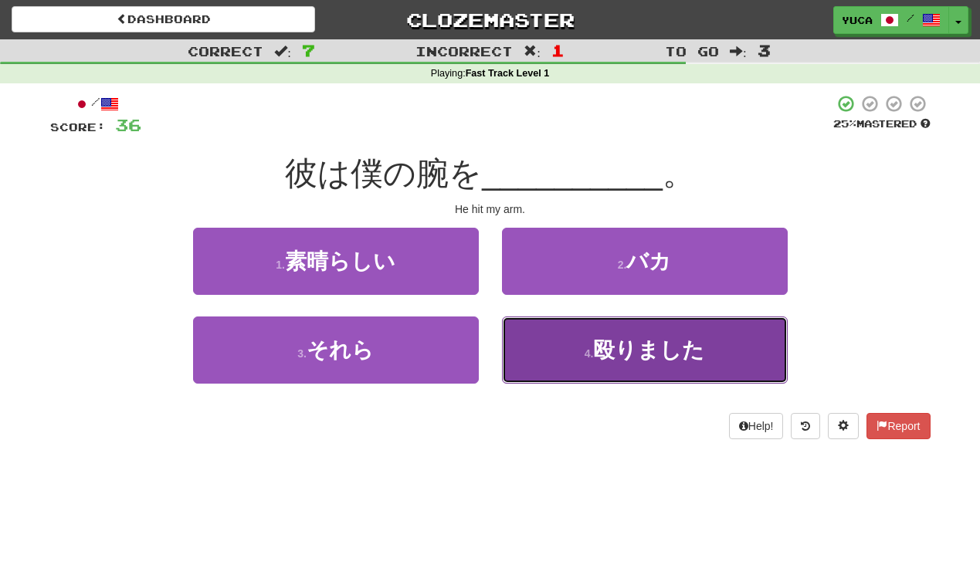
click at [665, 350] on span "殴りました" at bounding box center [648, 350] width 111 height 24
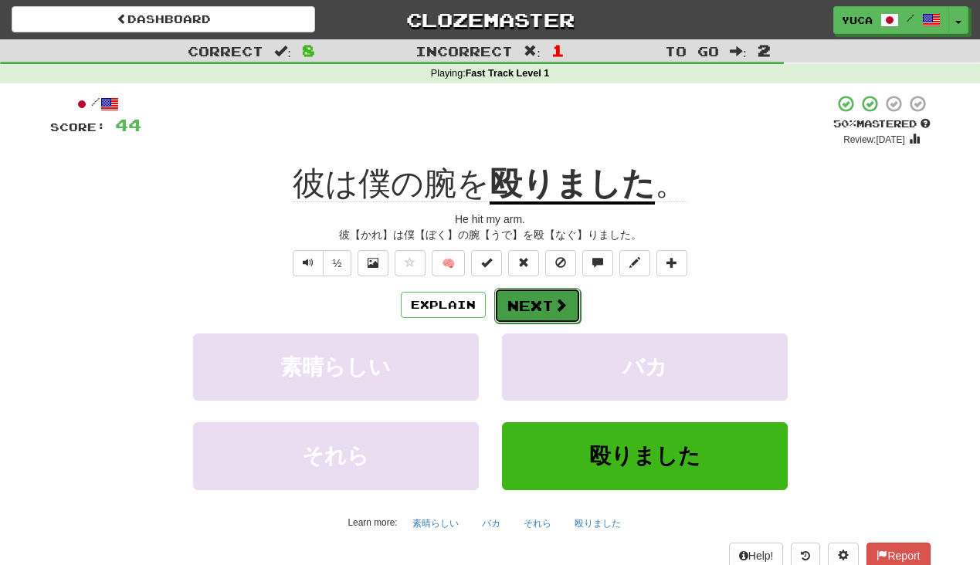
click at [544, 310] on button "Next" at bounding box center [537, 306] width 86 height 36
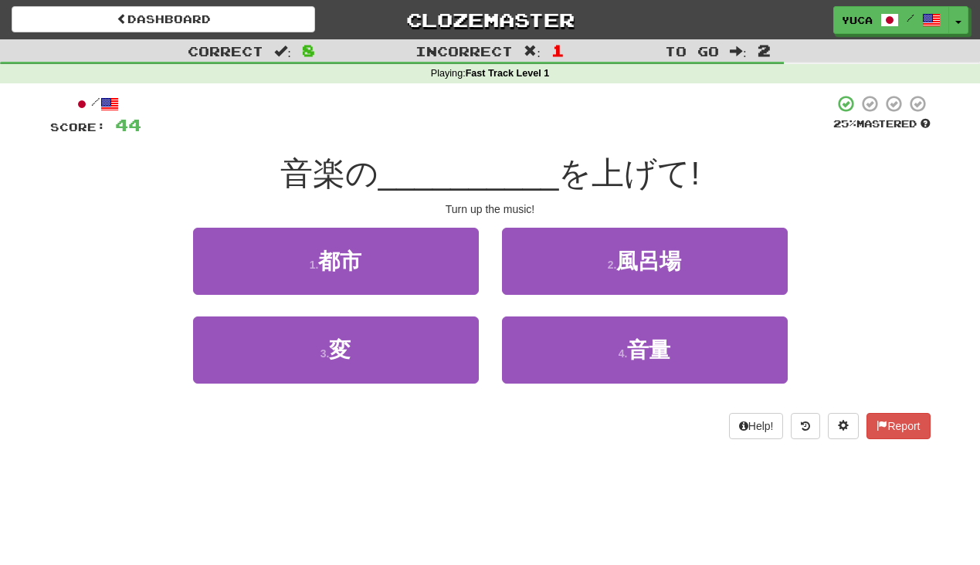
click at [475, 153] on div "音楽の __________ を上げて!" at bounding box center [490, 174] width 880 height 42
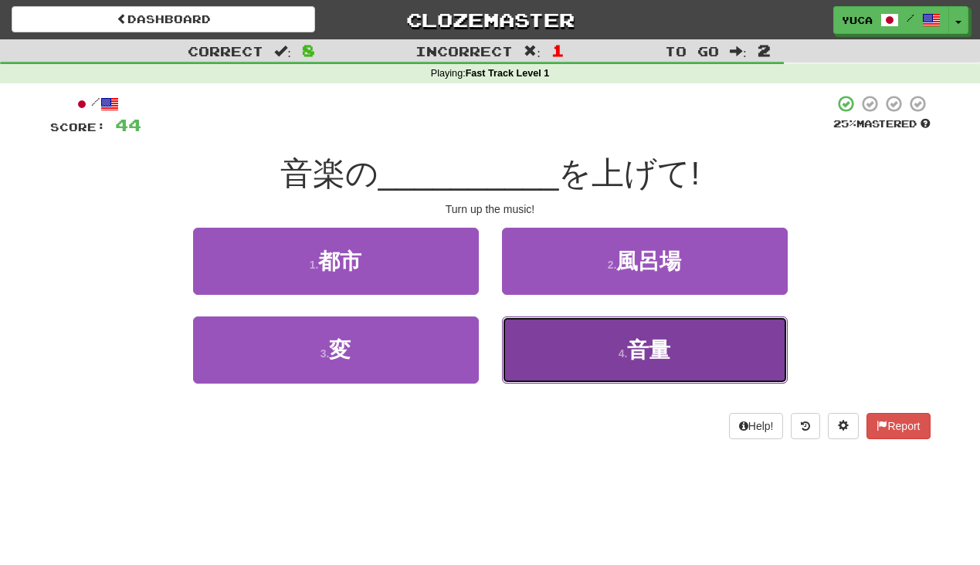
click at [611, 342] on button "4 . 音量" at bounding box center [645, 350] width 286 height 67
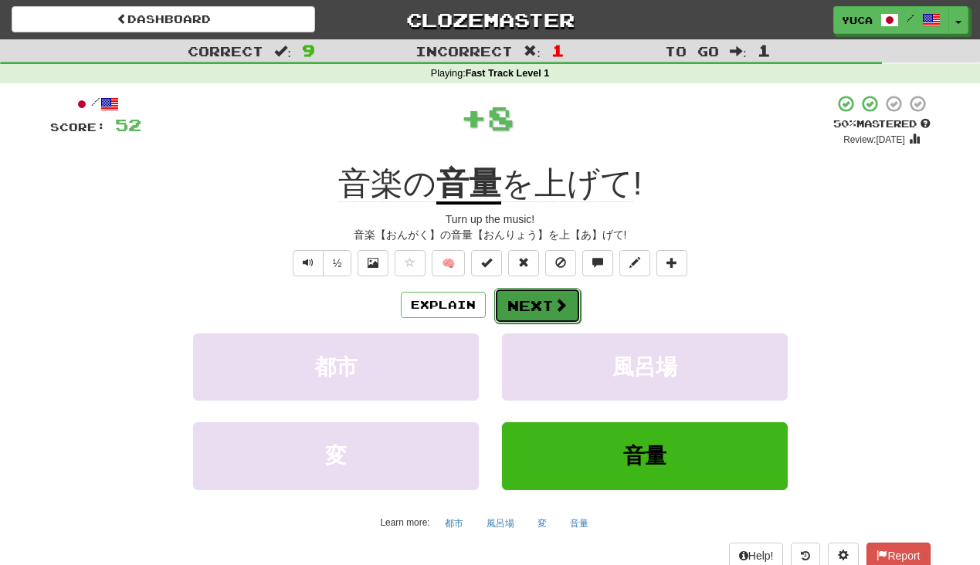
click at [527, 307] on button "Next" at bounding box center [537, 306] width 86 height 36
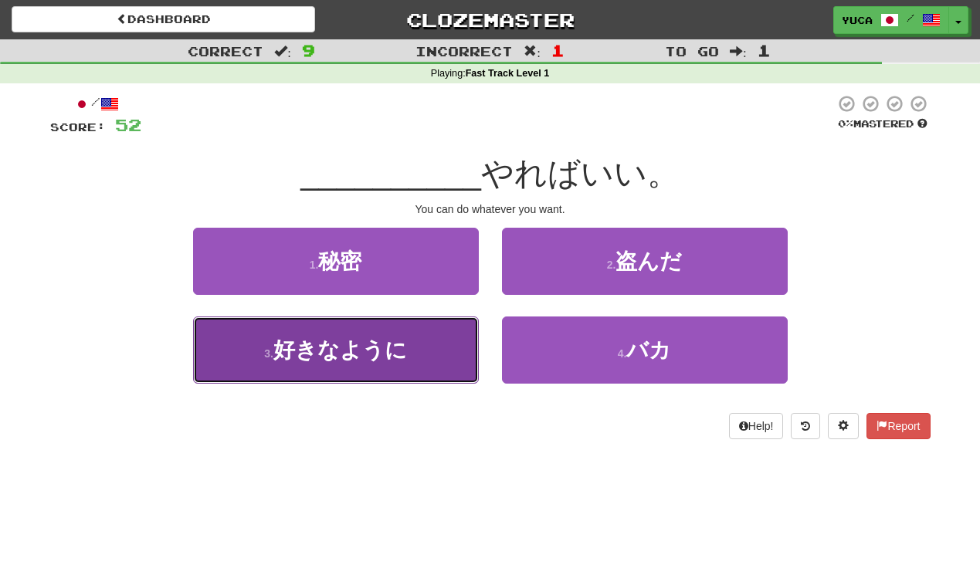
click at [293, 357] on span "好きなように" at bounding box center [340, 350] width 134 height 24
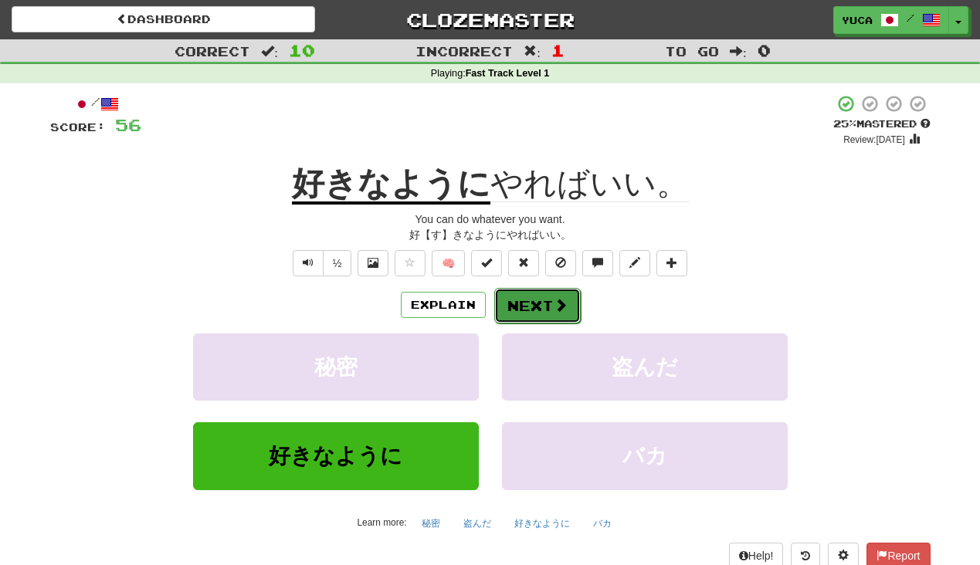
click at [546, 314] on button "Next" at bounding box center [537, 306] width 86 height 36
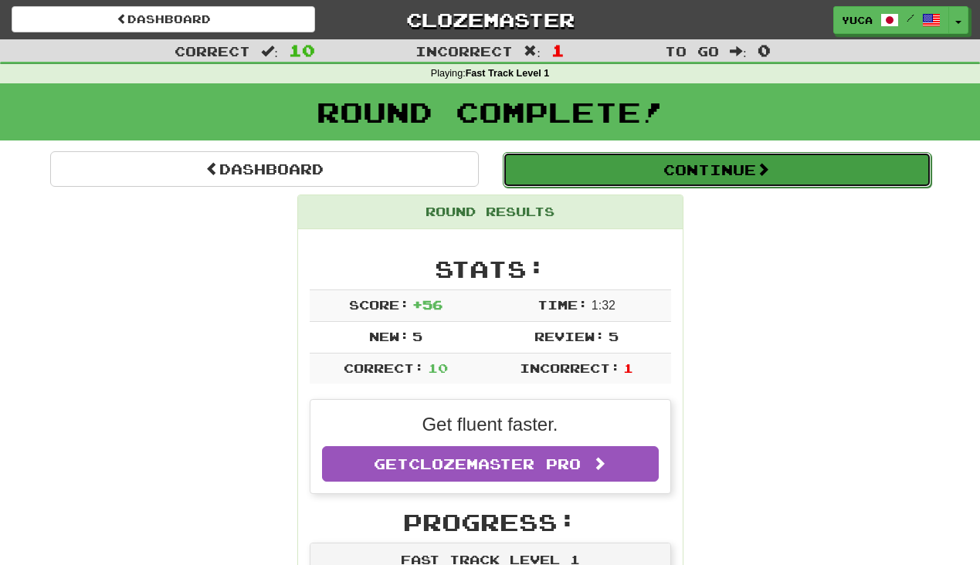
click at [615, 164] on button "Continue" at bounding box center [717, 170] width 429 height 36
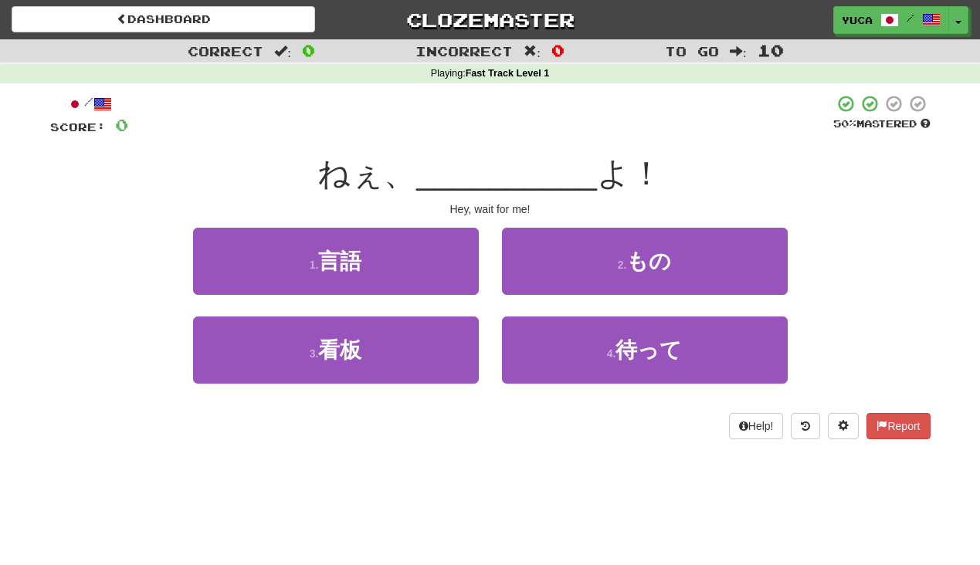
click at [435, 158] on span "__________" at bounding box center [506, 173] width 181 height 36
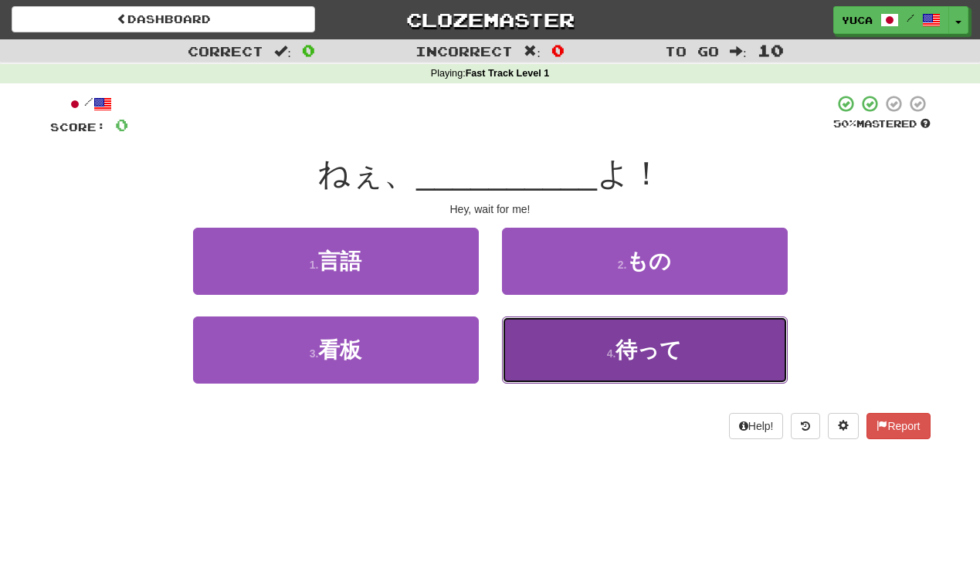
click at [630, 350] on span "待って" at bounding box center [648, 350] width 66 height 24
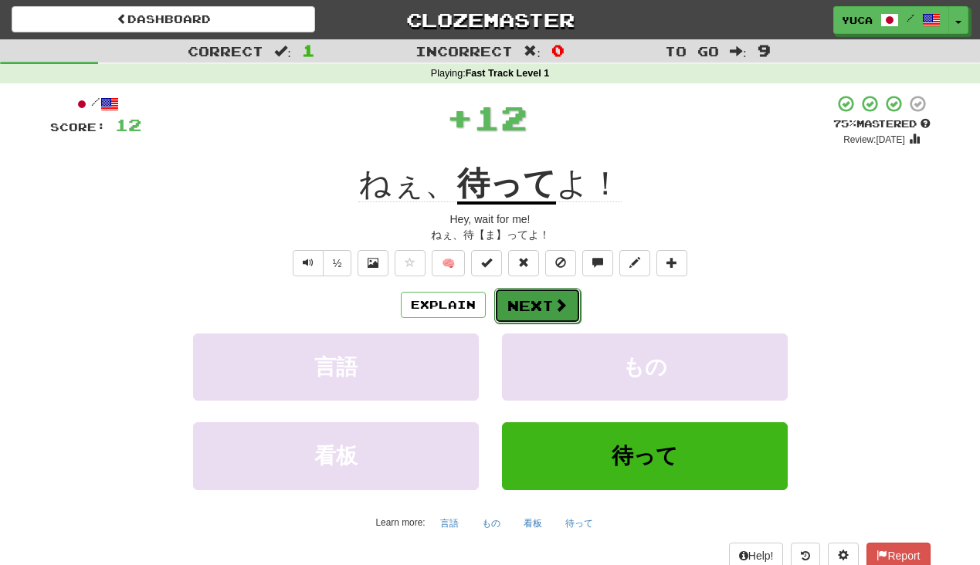
click at [546, 311] on button "Next" at bounding box center [537, 306] width 86 height 36
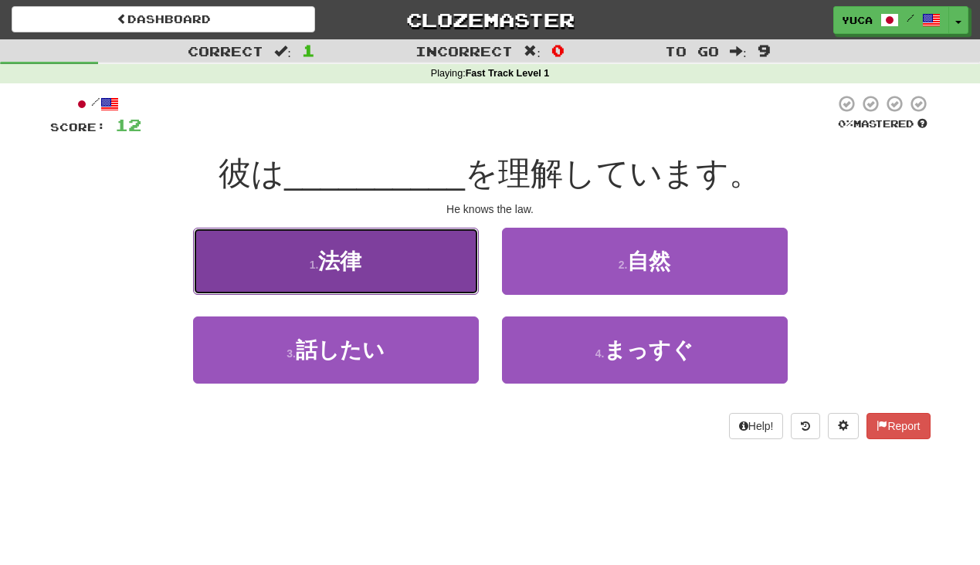
click at [331, 261] on span "法律" at bounding box center [339, 261] width 43 height 24
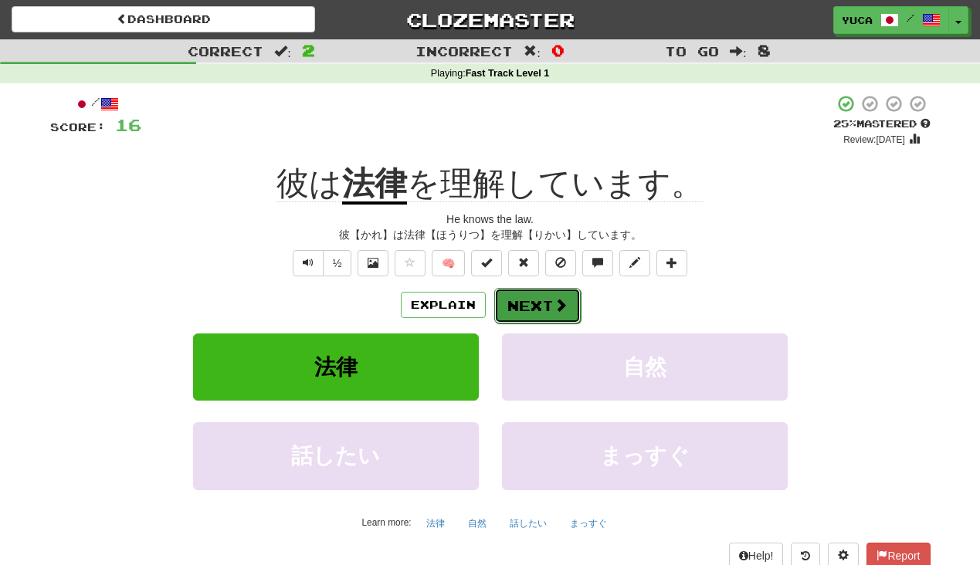
click at [536, 310] on button "Next" at bounding box center [537, 306] width 86 height 36
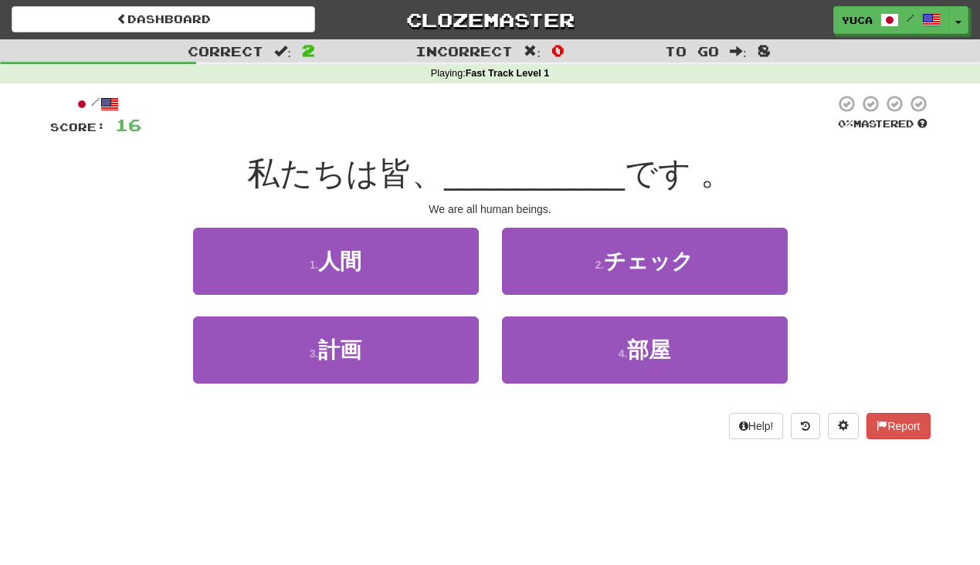
click at [462, 153] on div "私たちは皆、 __________ です 。" at bounding box center [490, 174] width 880 height 42
click at [476, 166] on span "__________" at bounding box center [534, 173] width 181 height 36
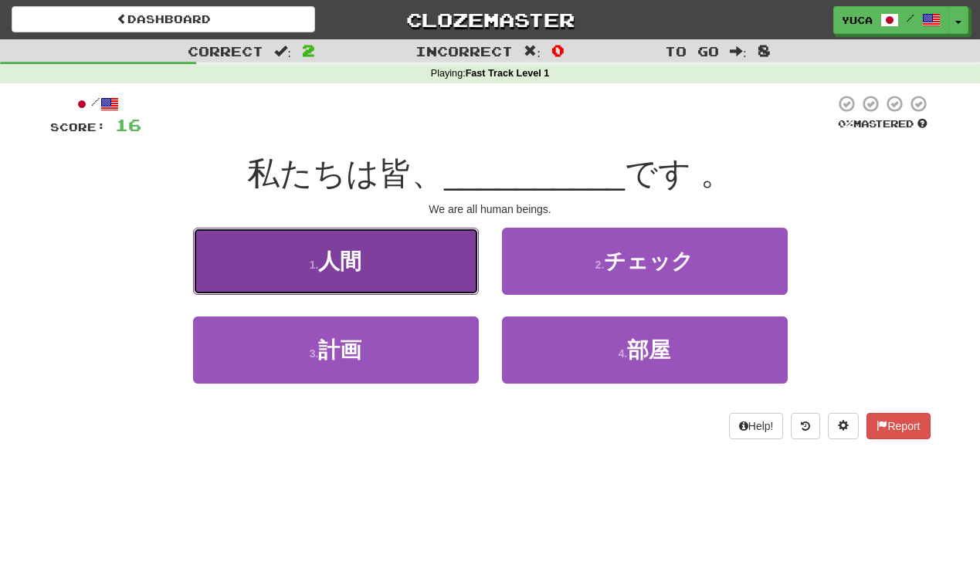
click at [329, 266] on span "人間" at bounding box center [339, 261] width 43 height 24
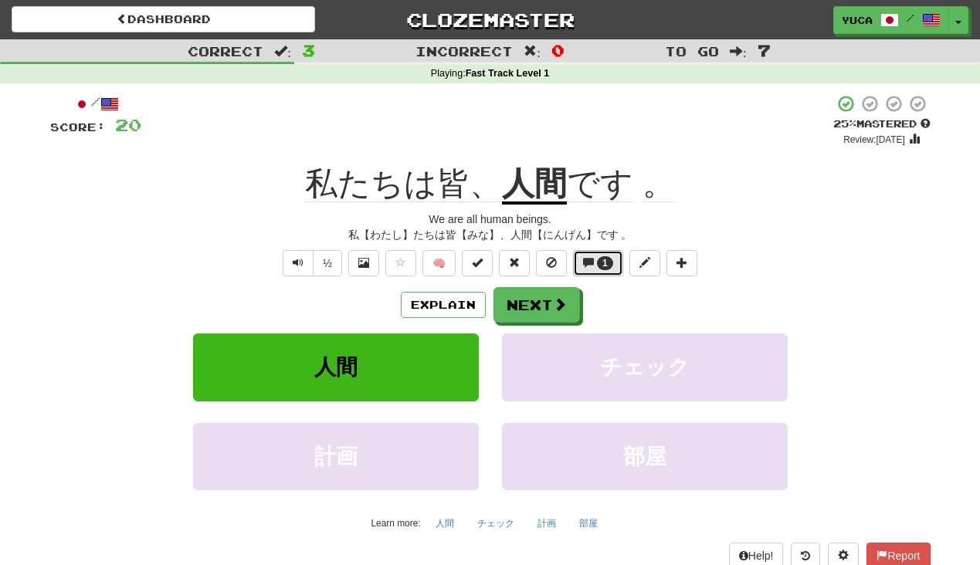
click at [588, 273] on button "1" at bounding box center [598, 263] width 50 height 26
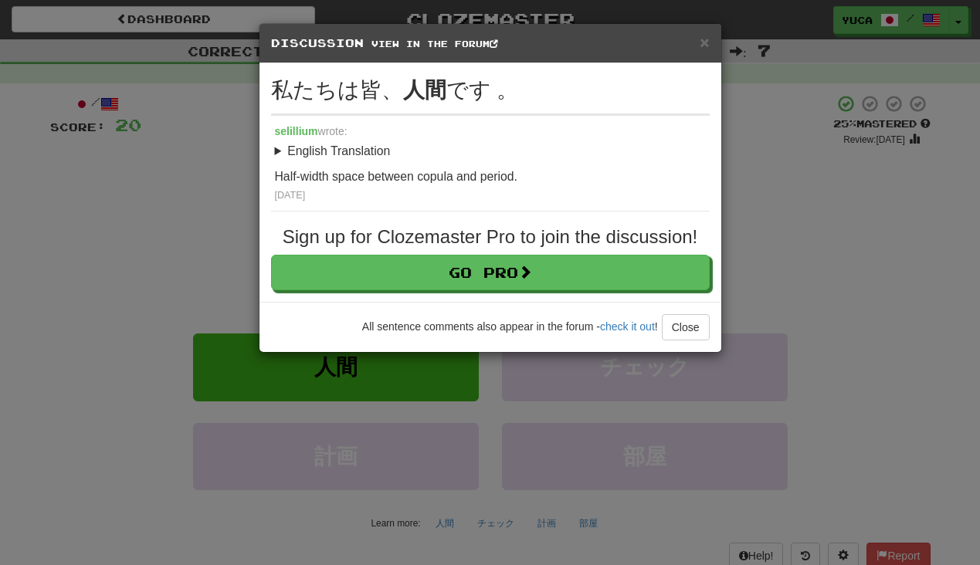
click at [171, 289] on div "× Discussion View in the forum 私たちは皆、 人間 です 。 selillium wrote: English Translat…" at bounding box center [490, 282] width 980 height 565
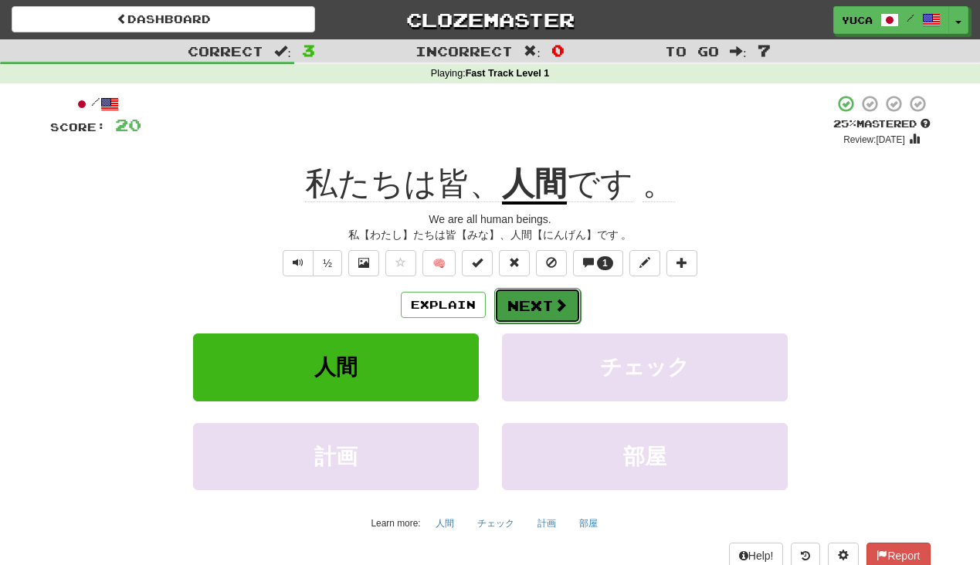
click at [530, 300] on button "Next" at bounding box center [537, 306] width 86 height 36
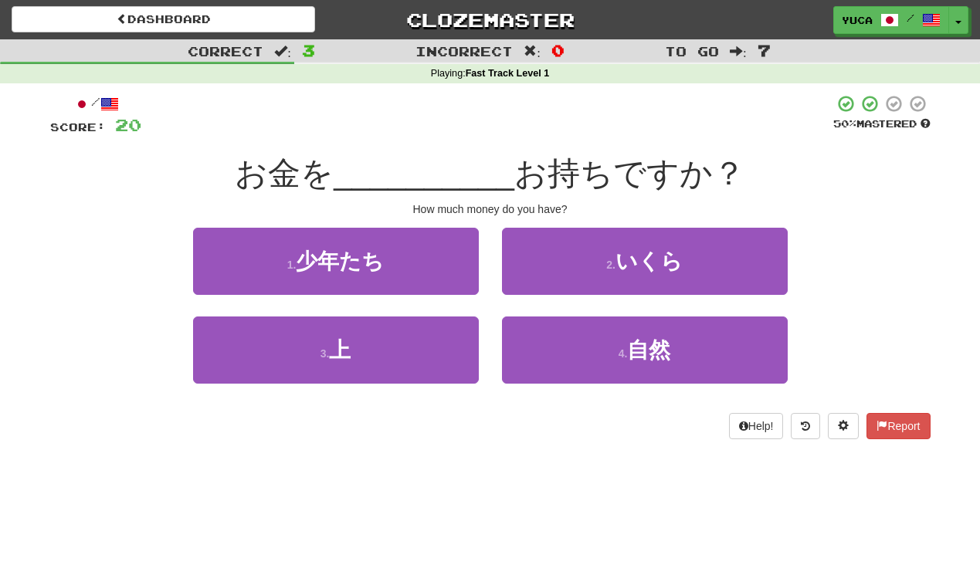
click at [385, 157] on span "__________" at bounding box center [424, 173] width 181 height 36
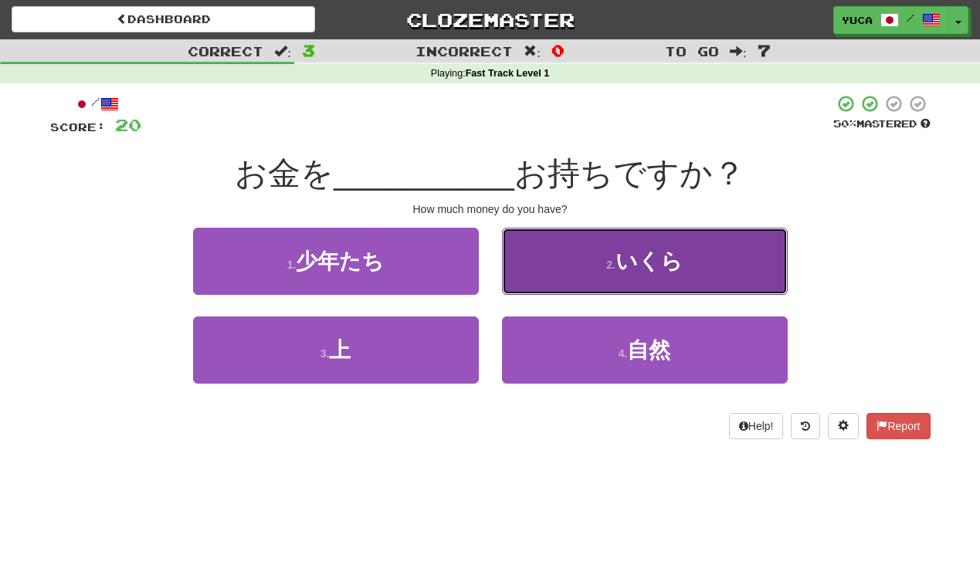
click at [639, 262] on span "いくら" at bounding box center [648, 261] width 67 height 24
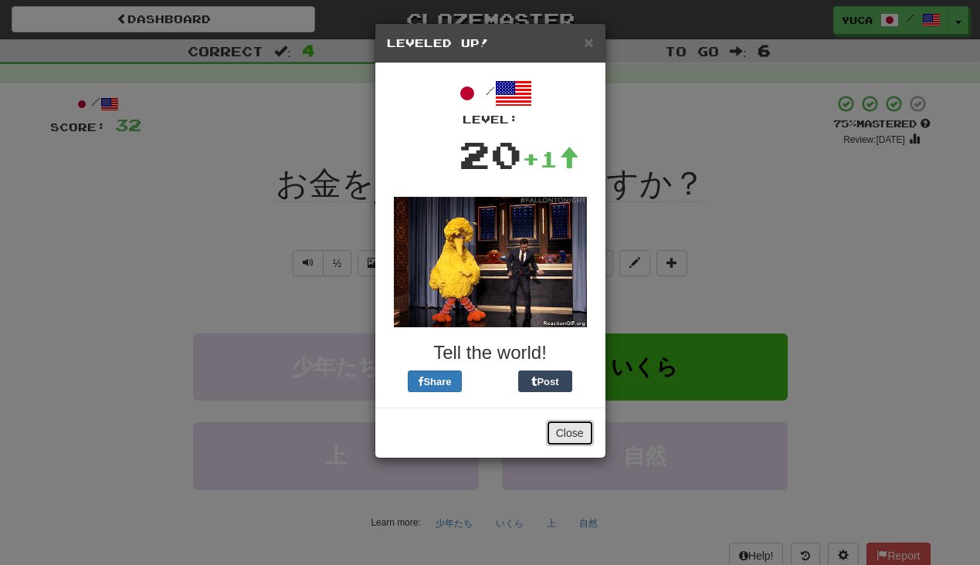
click at [572, 434] on button "Close" at bounding box center [570, 433] width 48 height 26
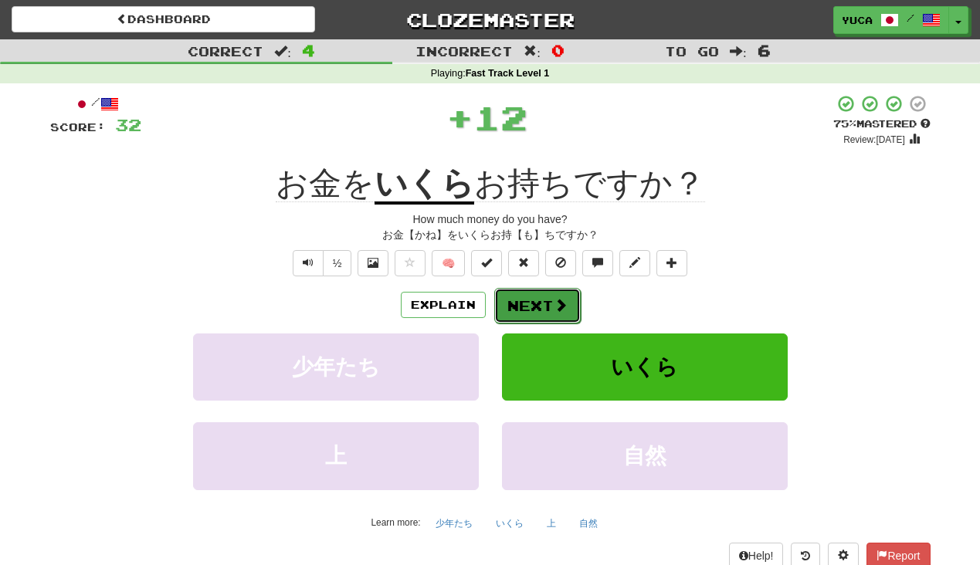
click at [559, 309] on span at bounding box center [561, 305] width 14 height 14
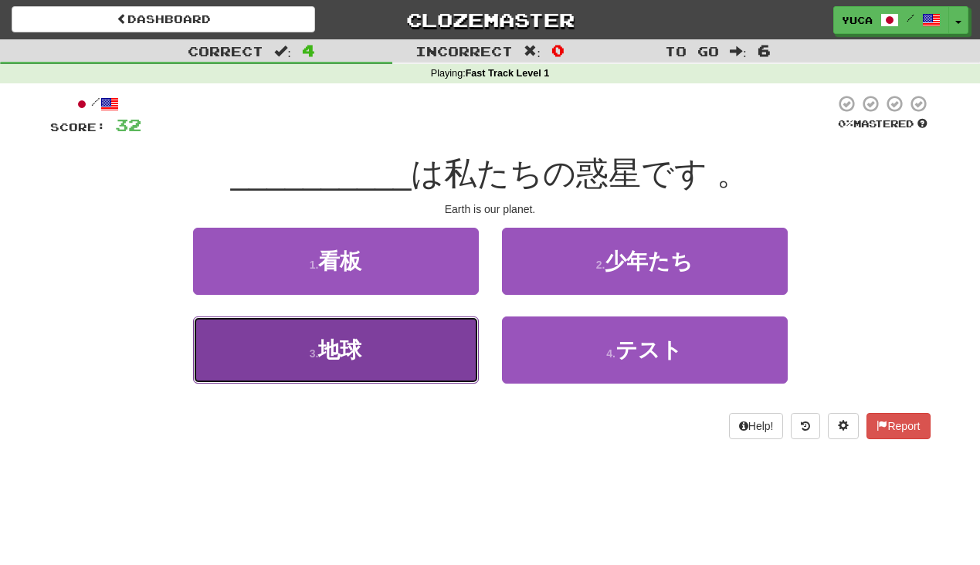
click at [335, 353] on span "地球" at bounding box center [339, 350] width 43 height 24
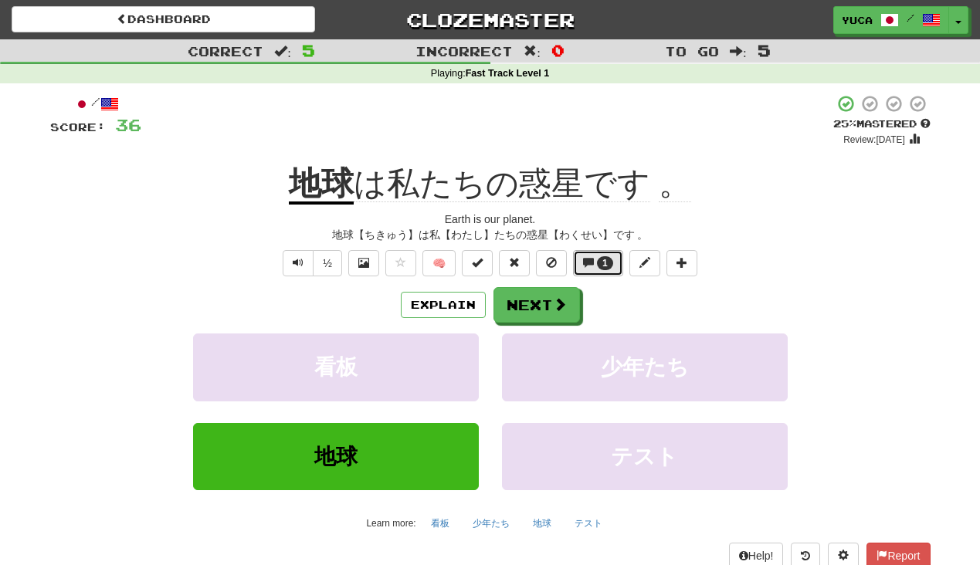
click at [594, 256] on button "1" at bounding box center [598, 263] width 50 height 26
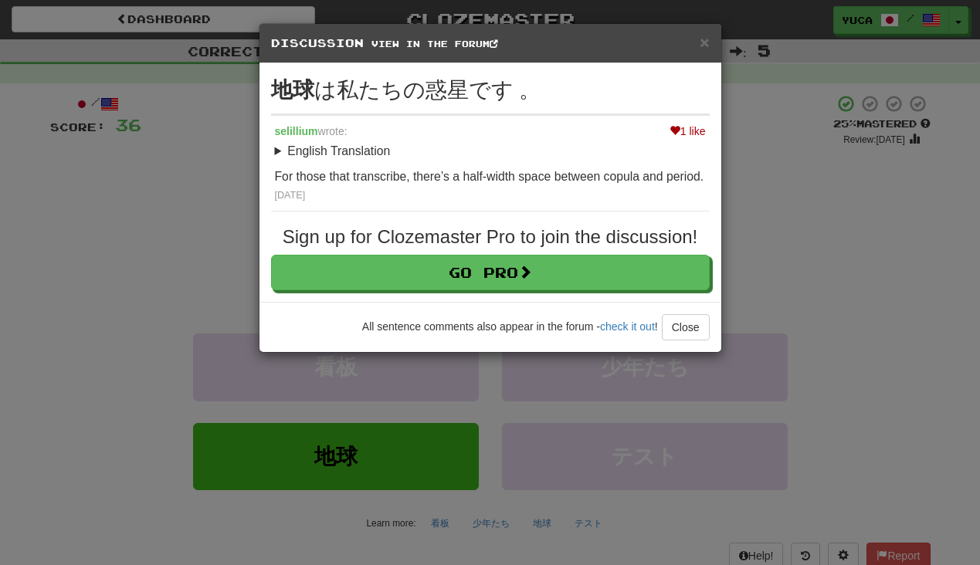
click at [127, 256] on div "× Discussion View in the forum 地球 は私たちの惑星です 。 1 like selillium wrote: English T…" at bounding box center [490, 282] width 980 height 565
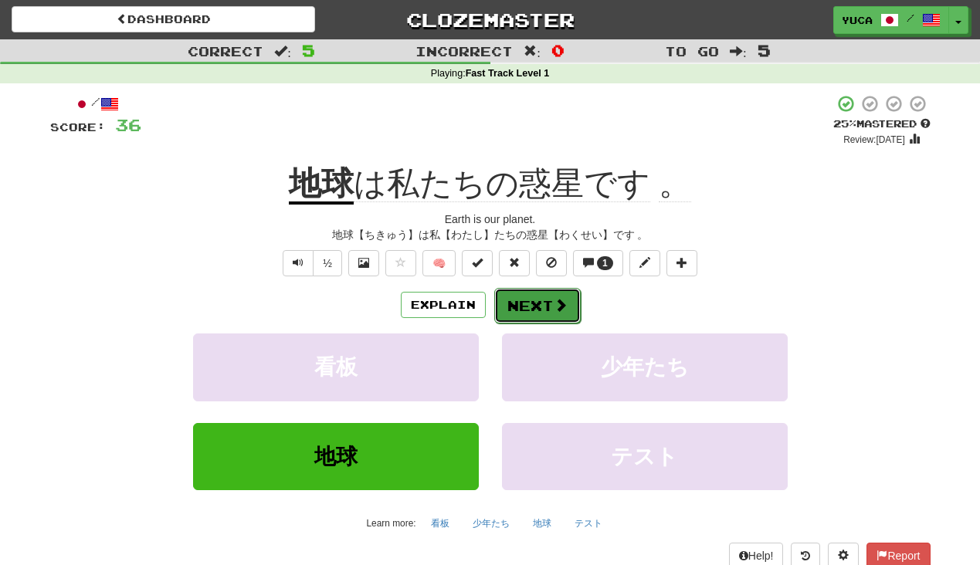
click at [558, 303] on span at bounding box center [561, 305] width 14 height 14
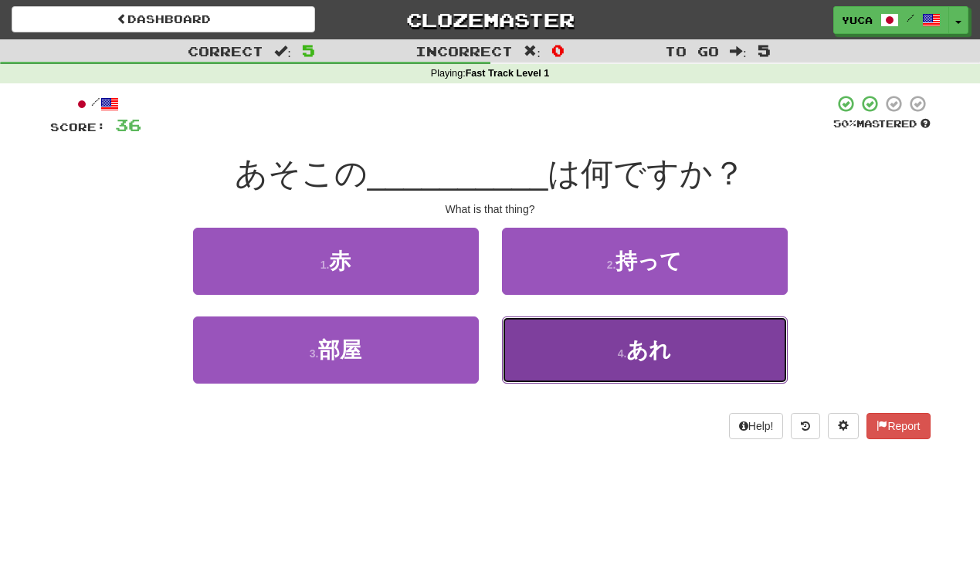
click at [666, 357] on span "あれ" at bounding box center [648, 350] width 45 height 24
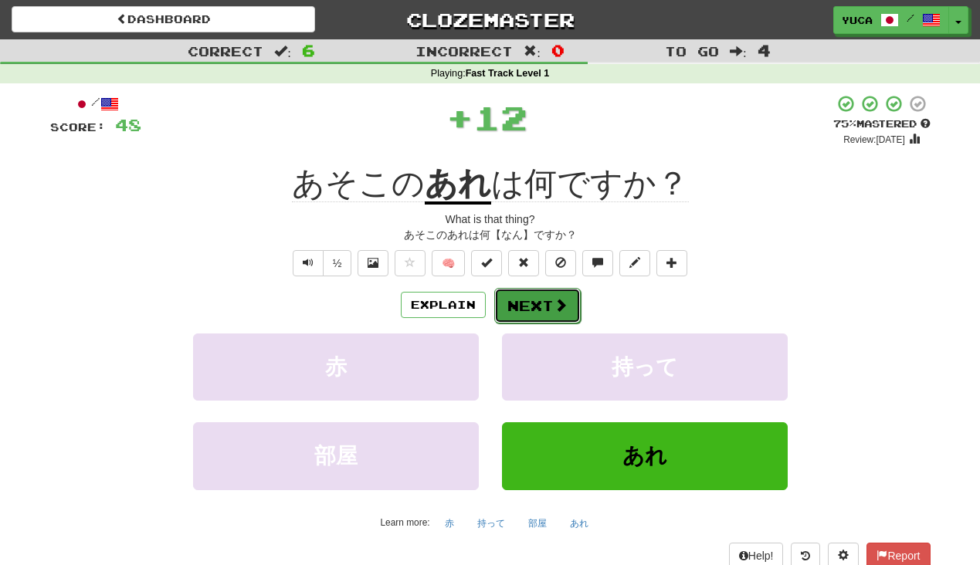
click at [566, 308] on button "Next" at bounding box center [537, 306] width 86 height 36
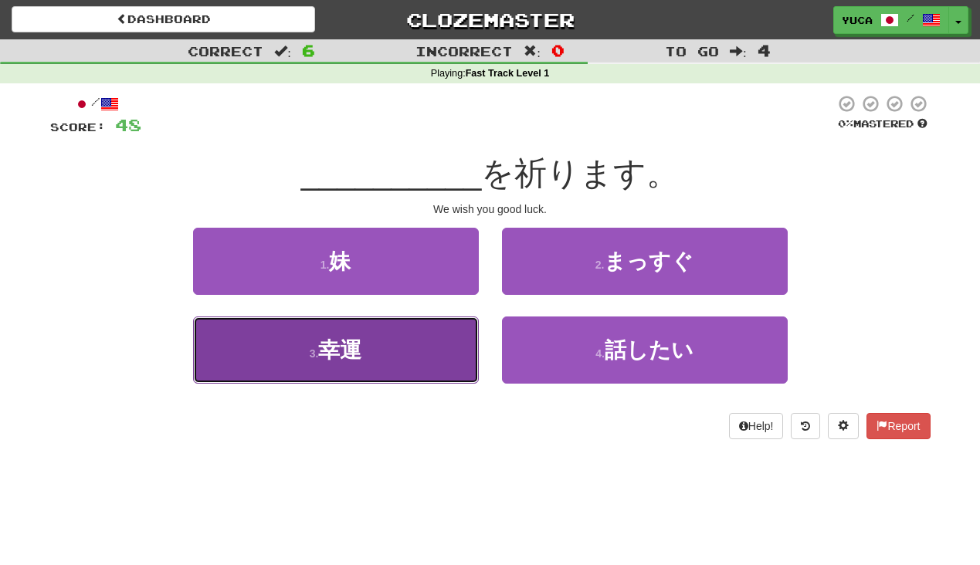
click at [328, 350] on span "幸運" at bounding box center [339, 350] width 43 height 24
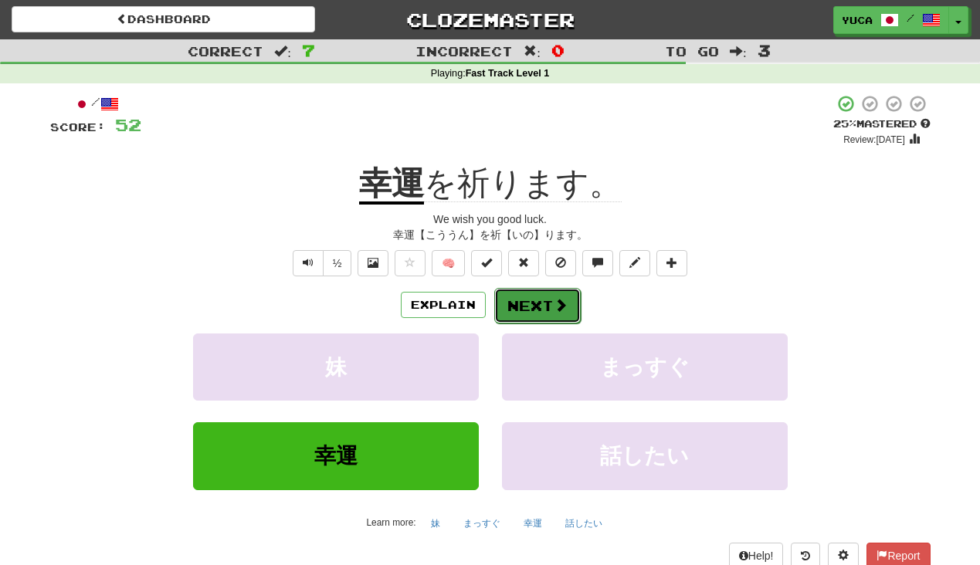
click at [550, 300] on button "Next" at bounding box center [537, 306] width 86 height 36
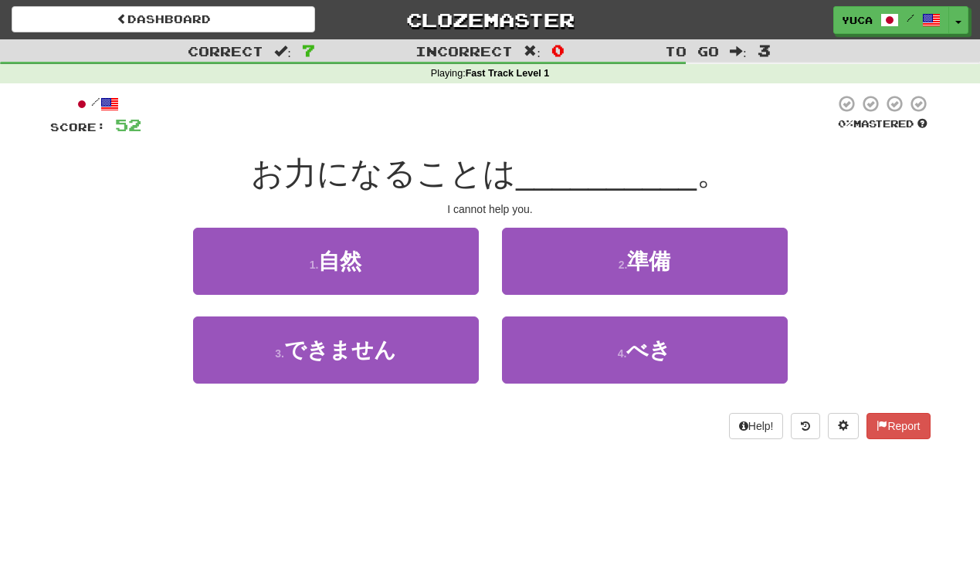
click at [422, 141] on div "/ Score: 52 0 % Mastered お力になることは __________ 。 I cannot help you. 1 . 自然 2 . 準備…" at bounding box center [490, 266] width 880 height 345
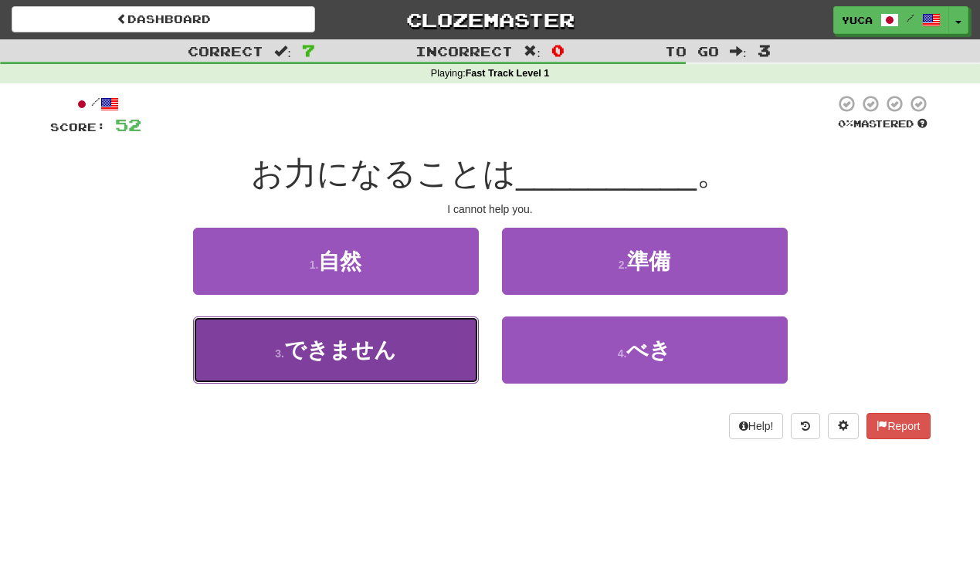
click at [298, 351] on span "できません" at bounding box center [340, 350] width 112 height 24
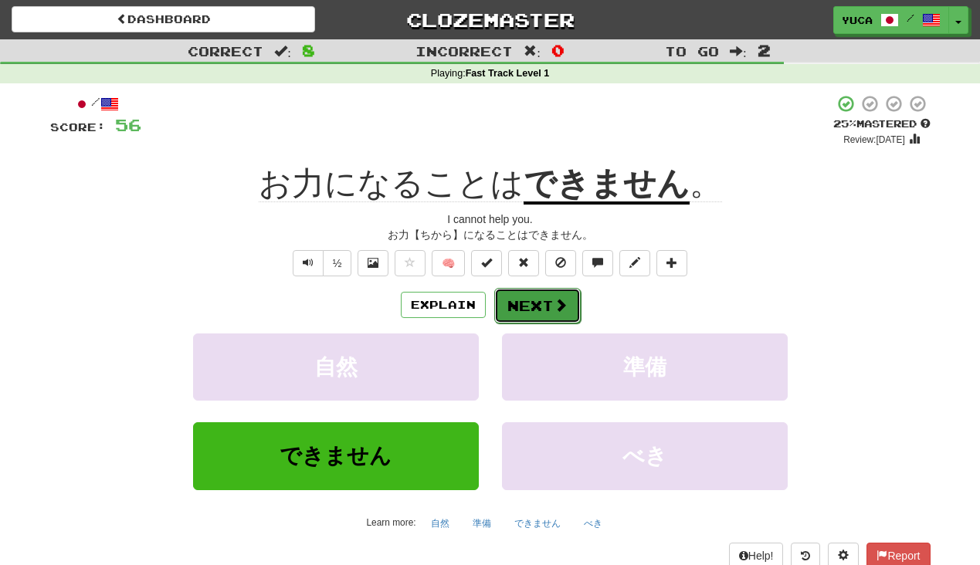
click at [545, 311] on button "Next" at bounding box center [537, 306] width 86 height 36
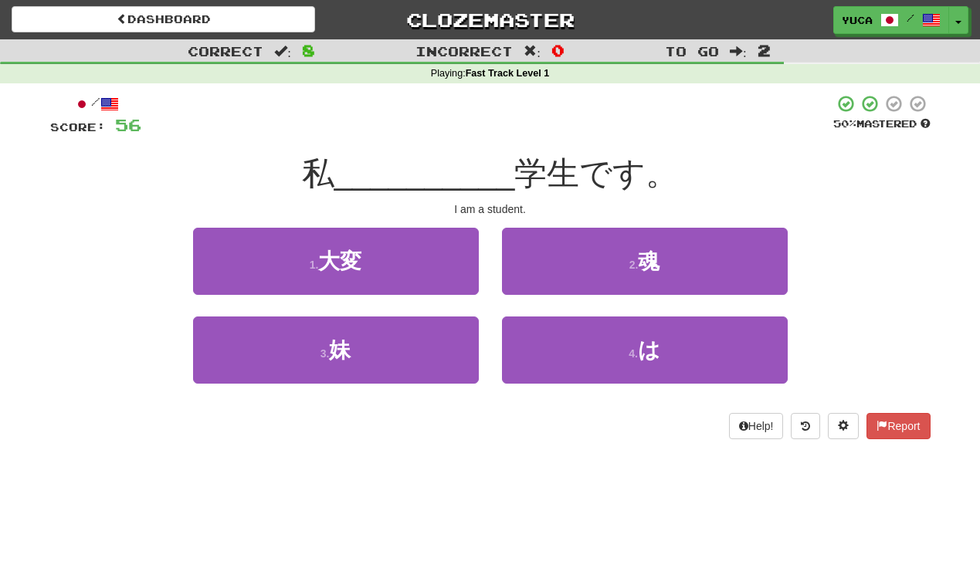
click at [320, 479] on div "Dashboard Clozemaster yuca / Toggle Dropdown Dashboard Leaderboard Activity Fee…" at bounding box center [490, 282] width 980 height 565
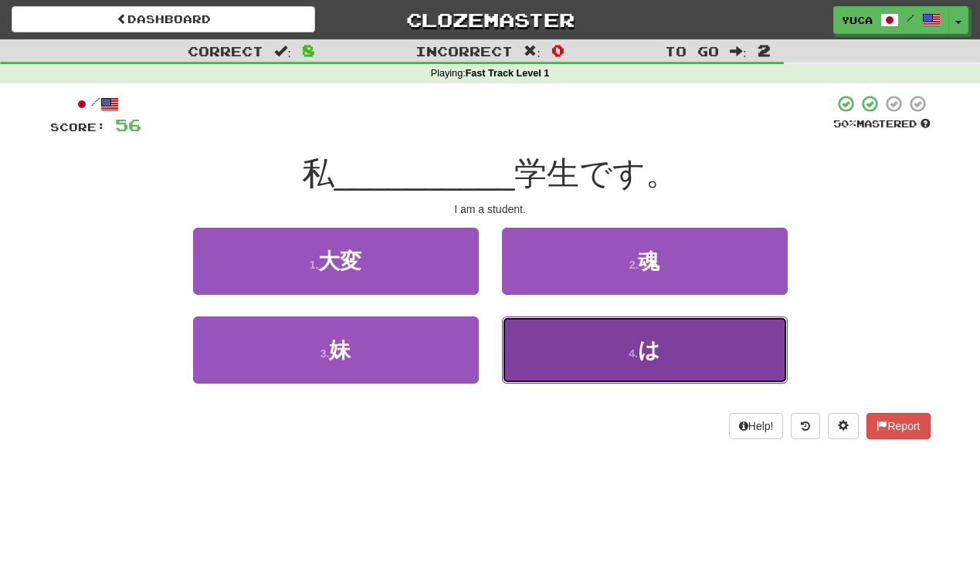
click at [659, 351] on span "は" at bounding box center [649, 350] width 22 height 24
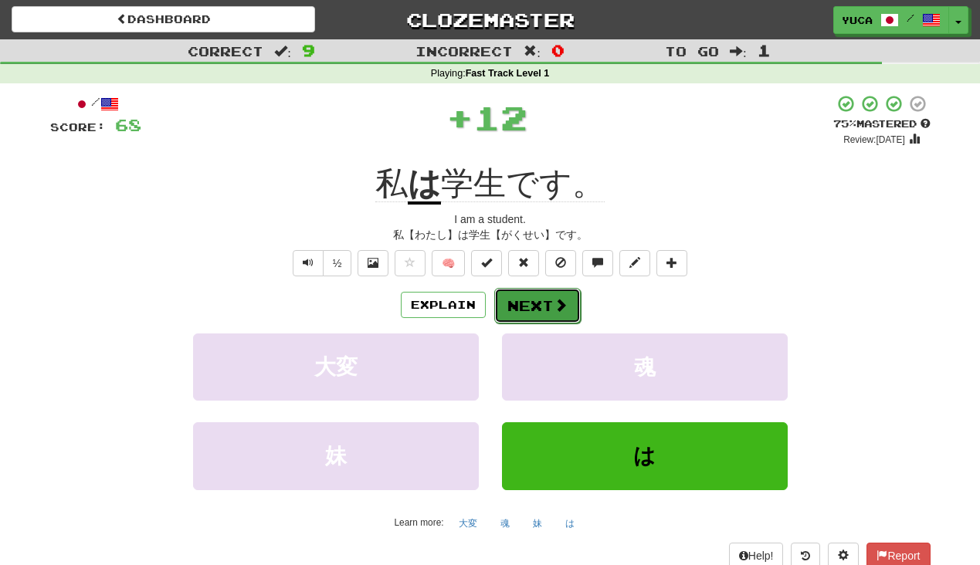
click at [534, 304] on button "Next" at bounding box center [537, 306] width 86 height 36
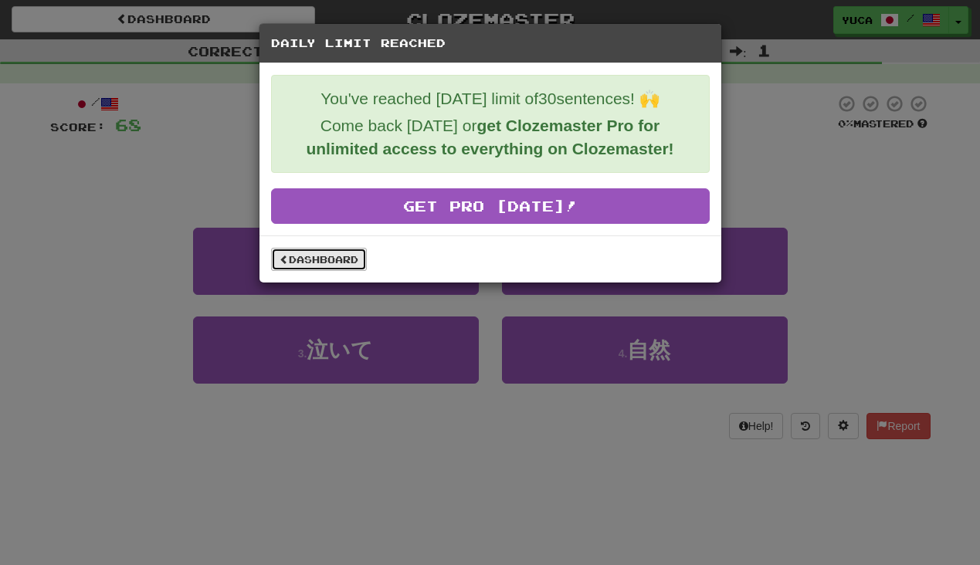
click at [328, 261] on link "Dashboard" at bounding box center [319, 259] width 96 height 23
